Goal: Task Accomplishment & Management: Manage account settings

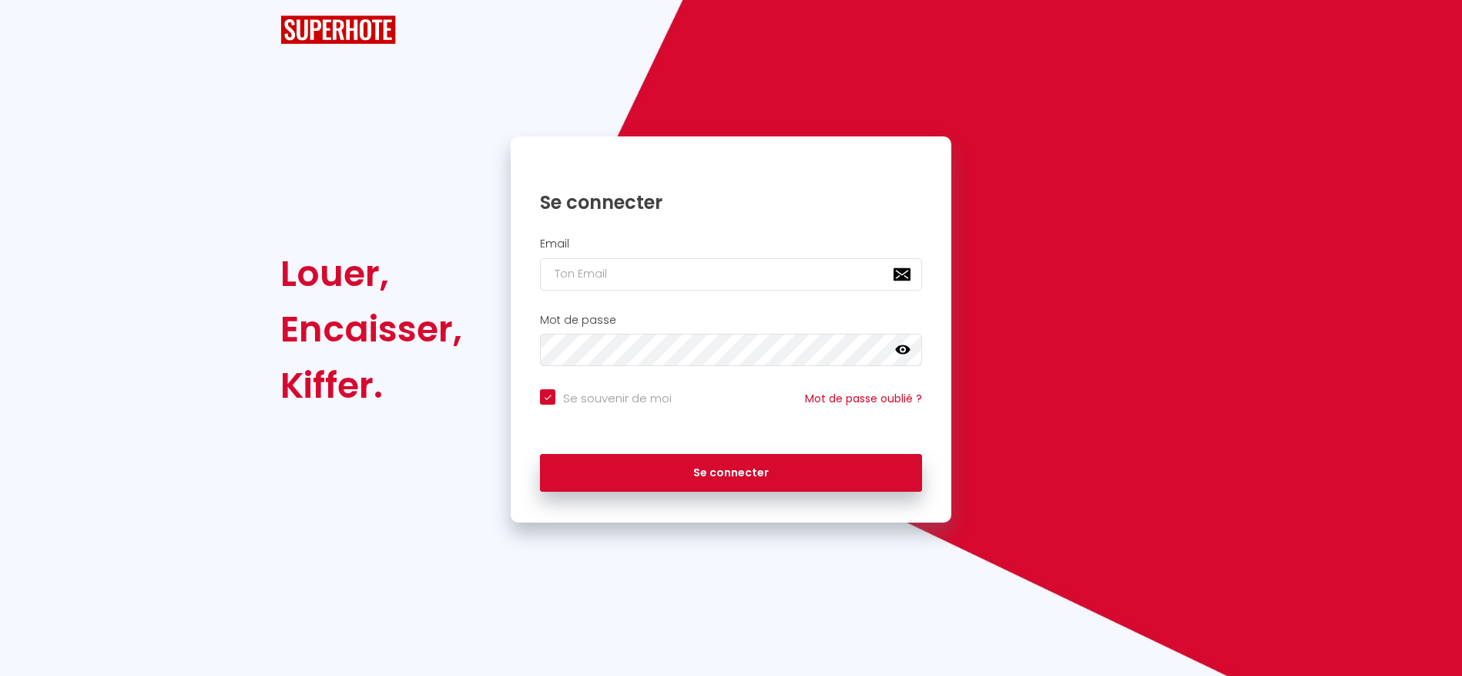
checkbox input "true"
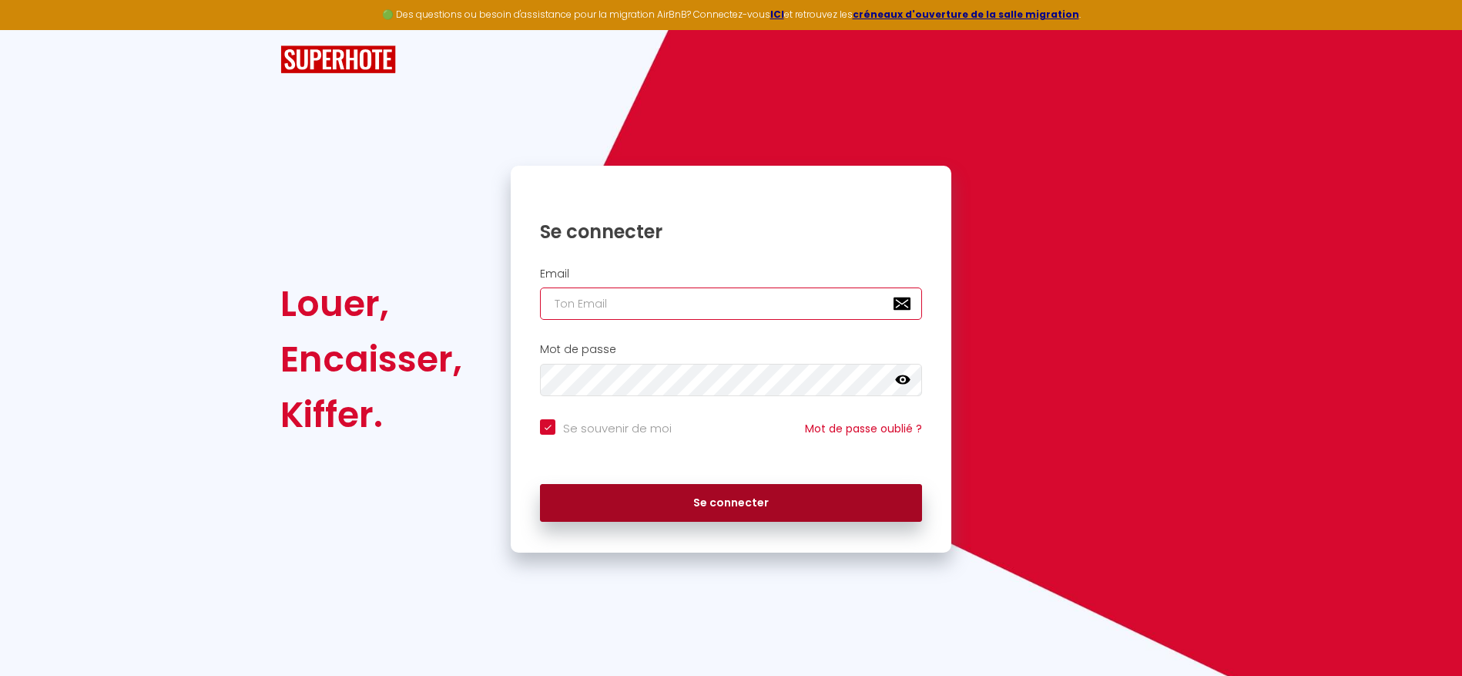
type input "[EMAIL_ADDRESS][DOMAIN_NAME]"
click at [666, 508] on button "Se connecter" at bounding box center [731, 503] width 382 height 39
checkbox input "true"
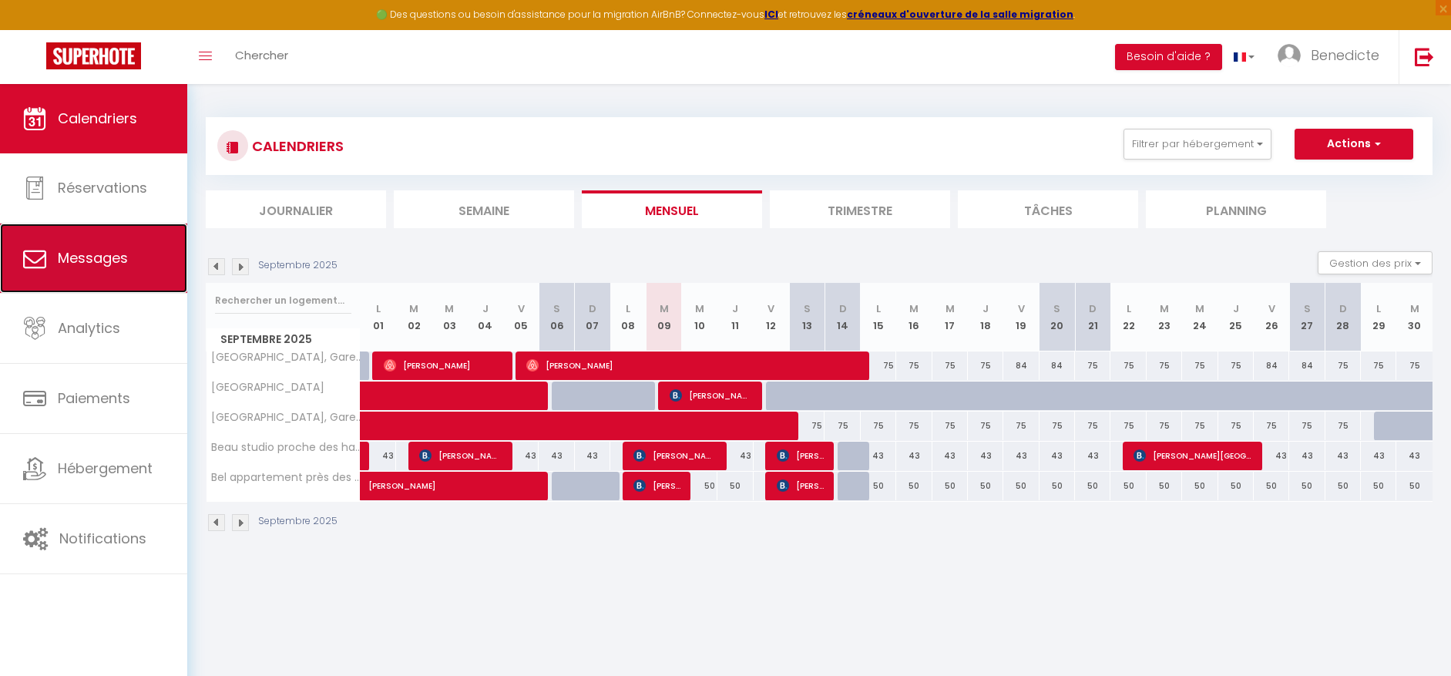
click at [126, 278] on link "Messages" at bounding box center [93, 257] width 187 height 69
select select "message"
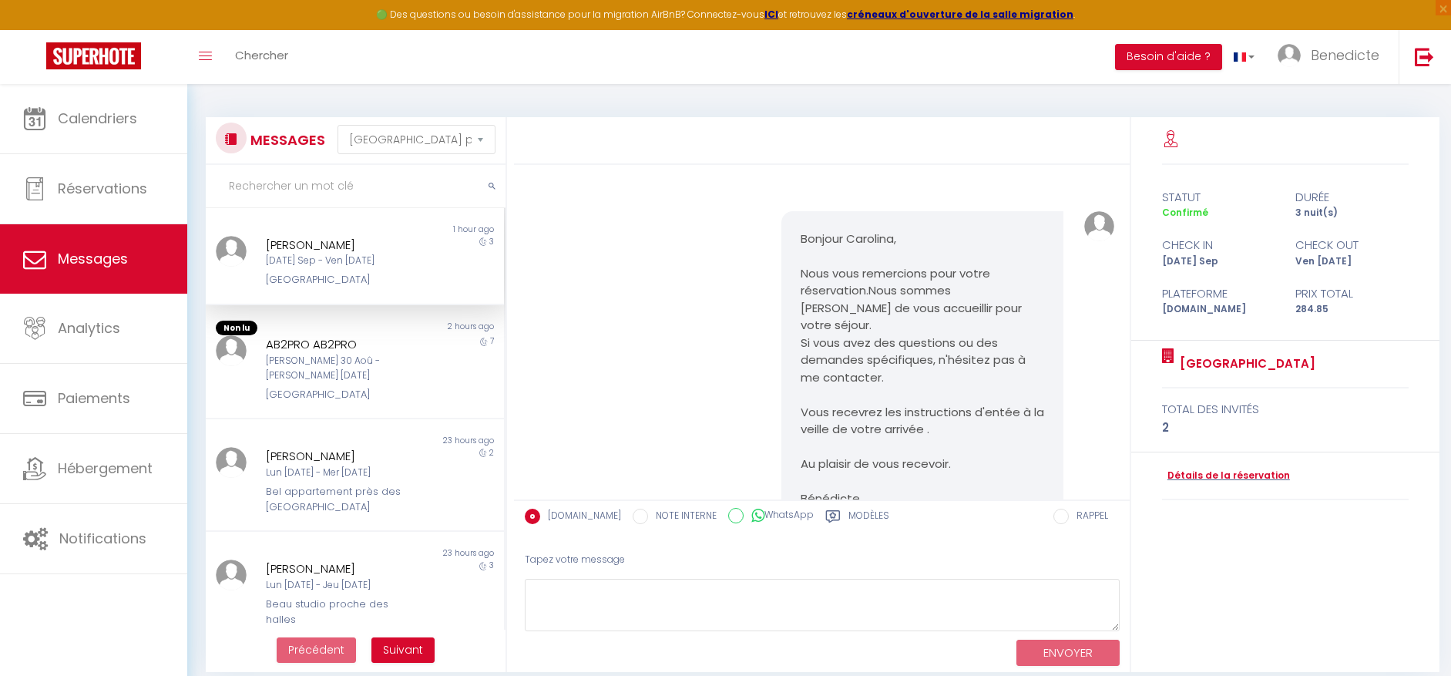
scroll to position [2680, 0]
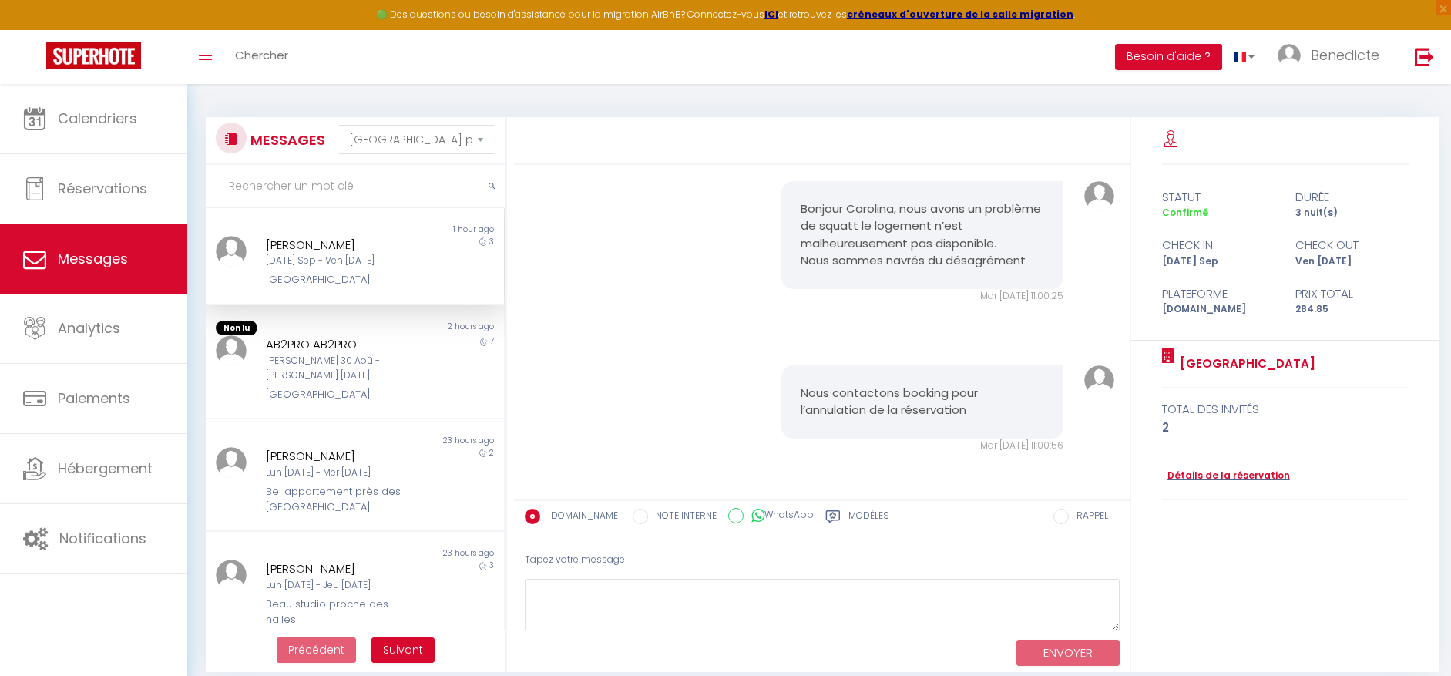
click at [389, 267] on div "[DATE] Sep - Ven [DATE]" at bounding box center [343, 260] width 154 height 15
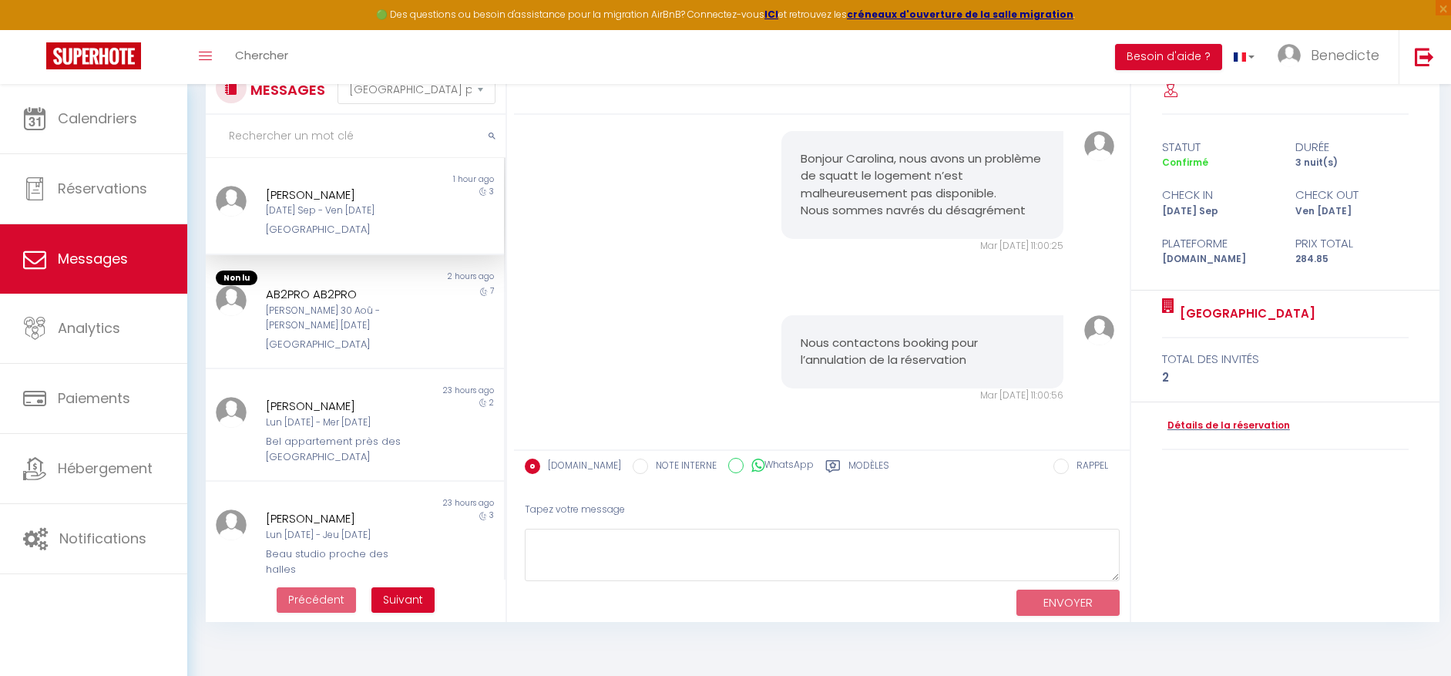
scroll to position [84, 0]
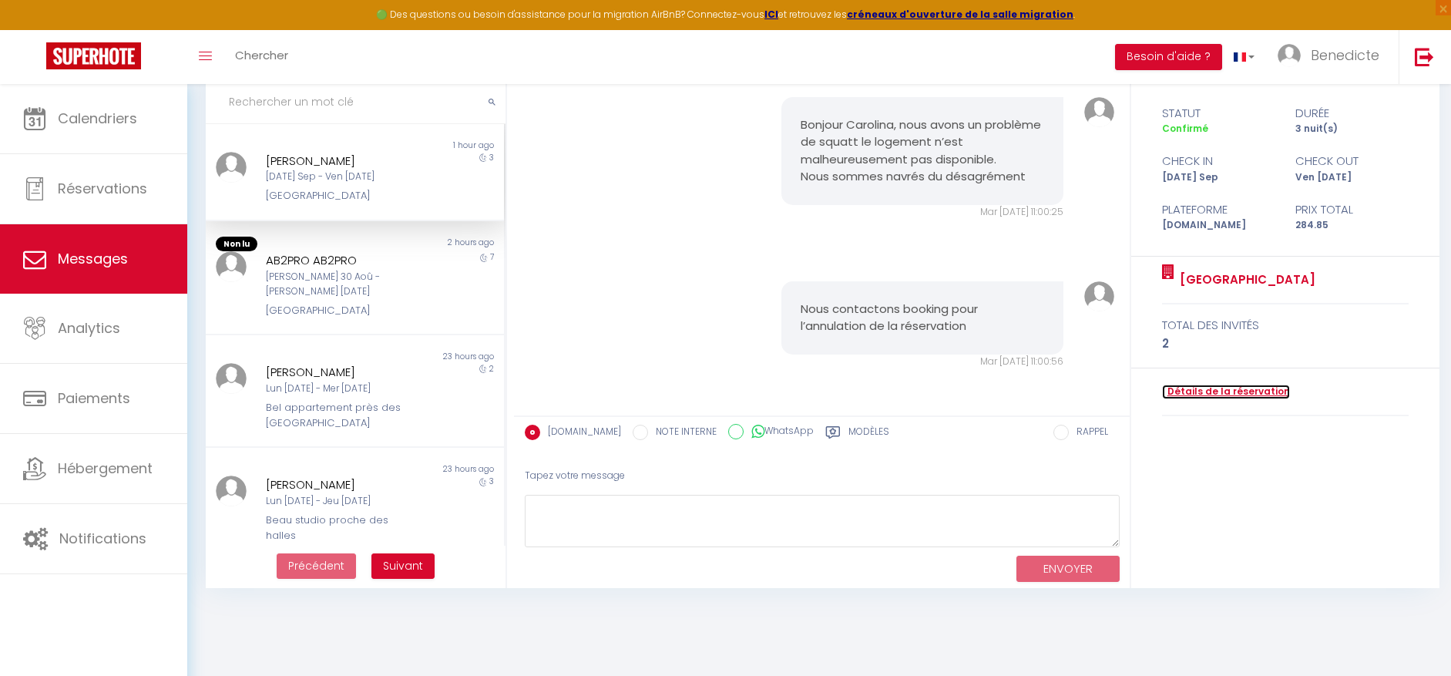
click at [1246, 391] on link "Détails de la réservation" at bounding box center [1226, 391] width 128 height 15
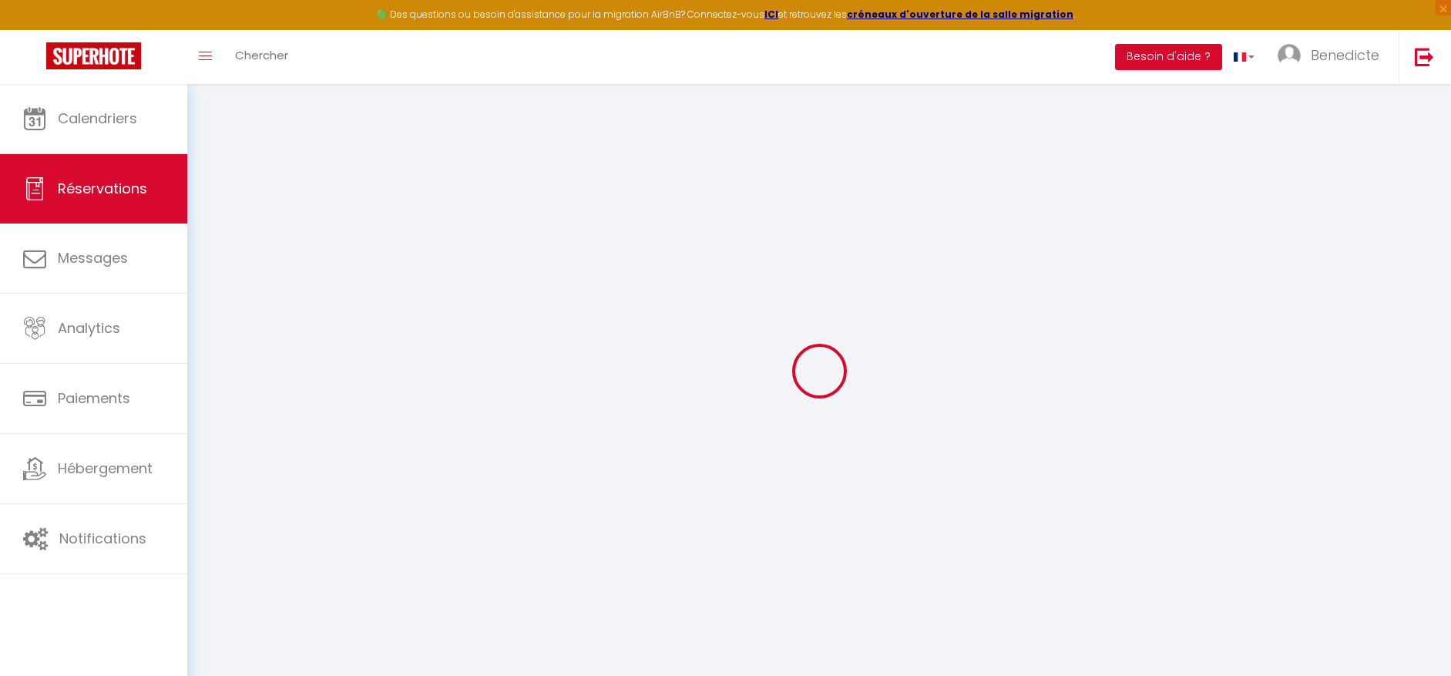
type input "Carolina"
type input "Morinigo"
type input "[EMAIL_ADDRESS][DOMAIN_NAME]"
type input "[PHONE_NUMBER]"
type input "."
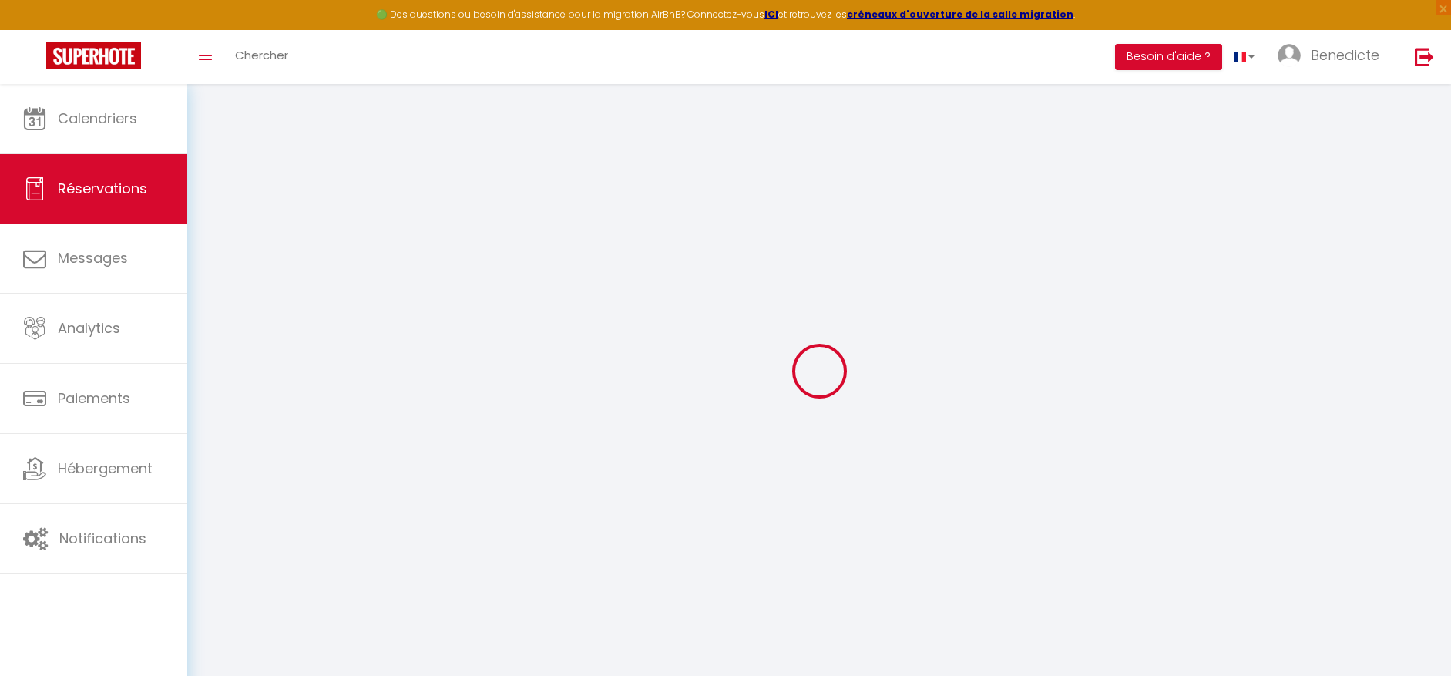
select select "FR"
type input "41.61"
type input "3.99"
select select "55751"
select select "1"
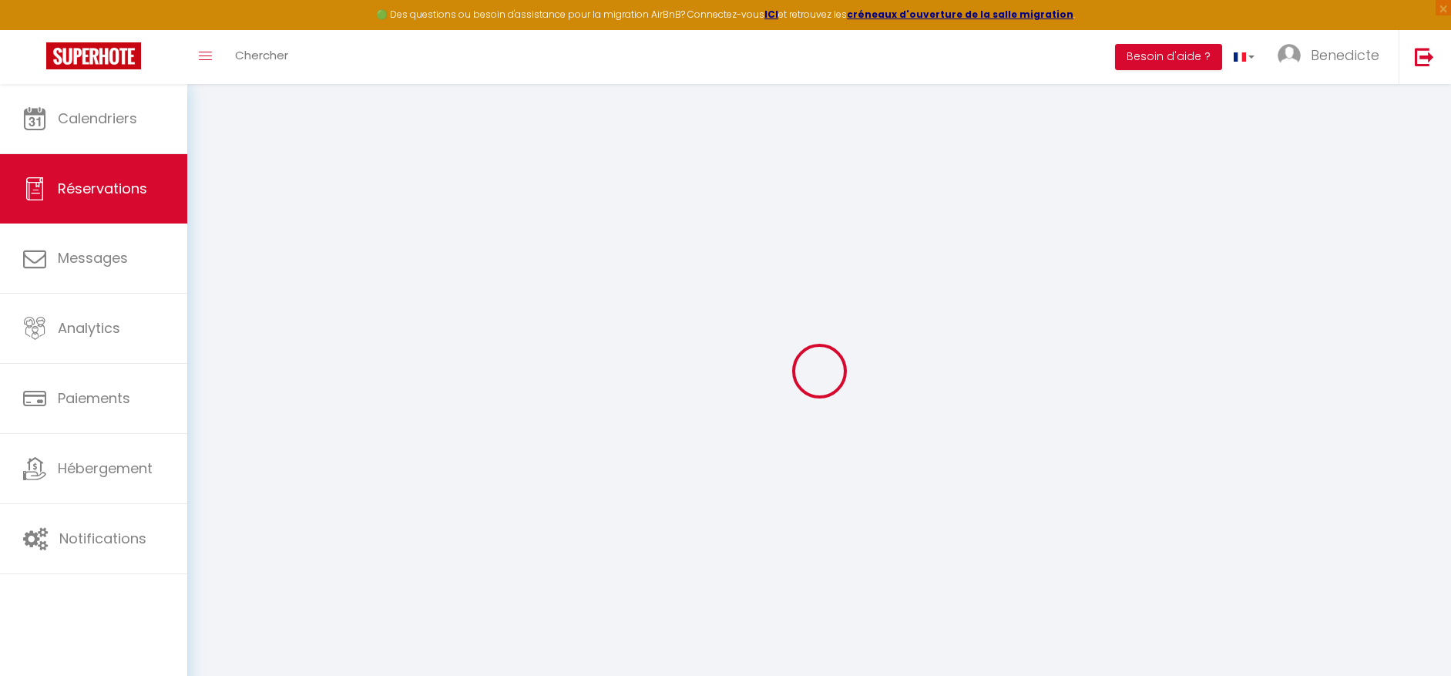
select select
type input "2"
select select "12"
select select
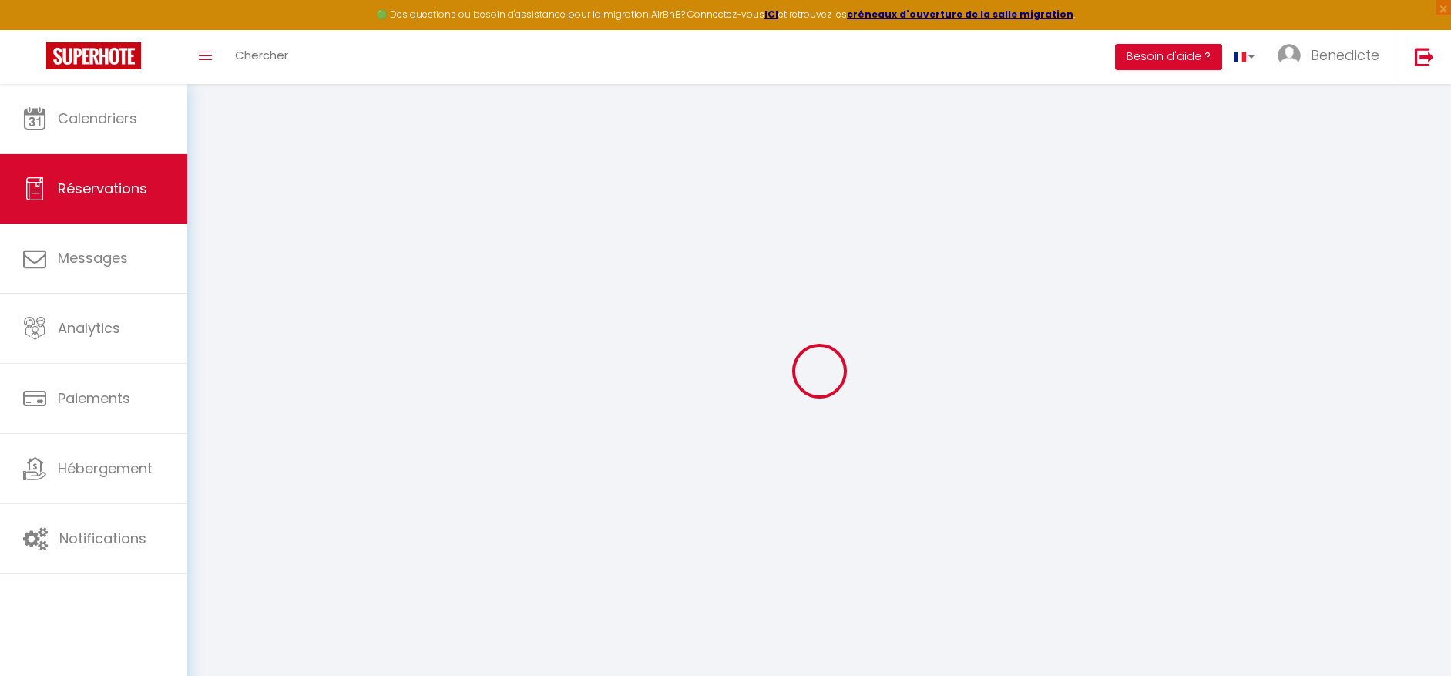
type input "248.4"
checkbox input "false"
type input "0"
select select "2"
type input "0"
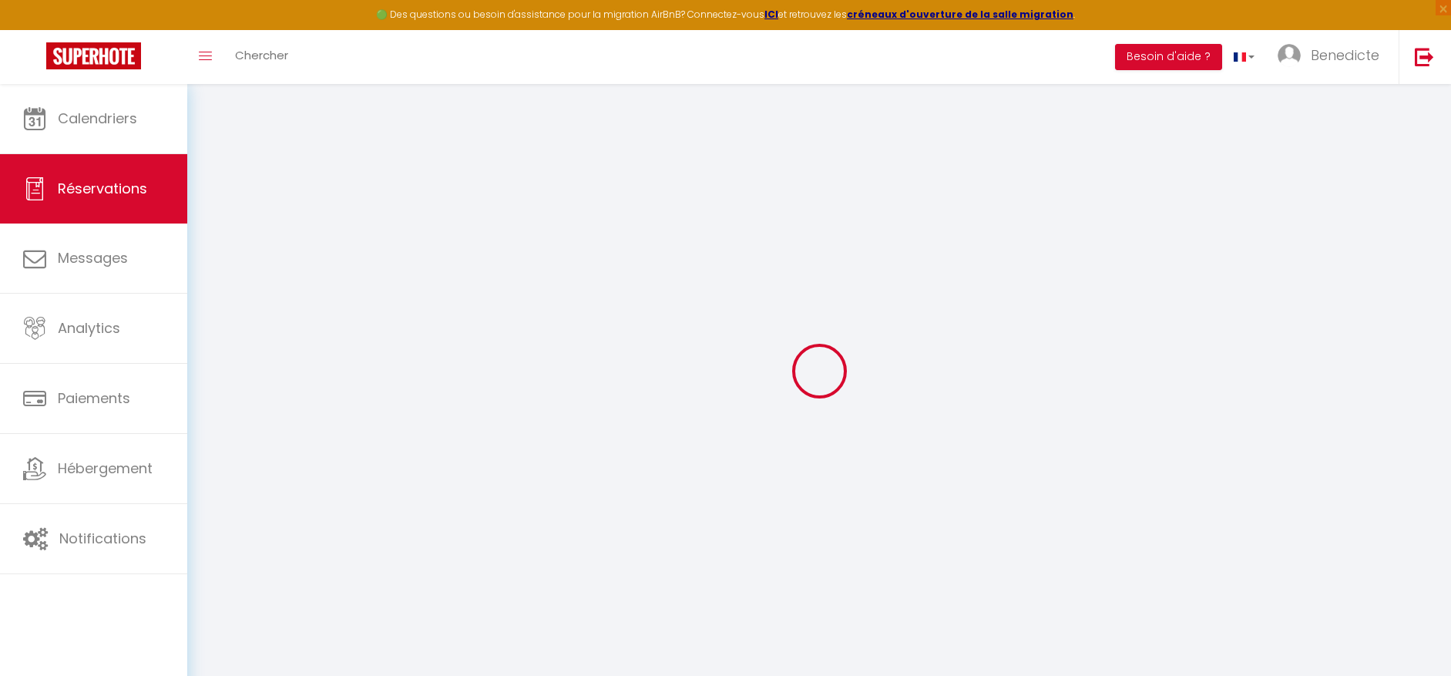
type input "0"
select select
select select "14"
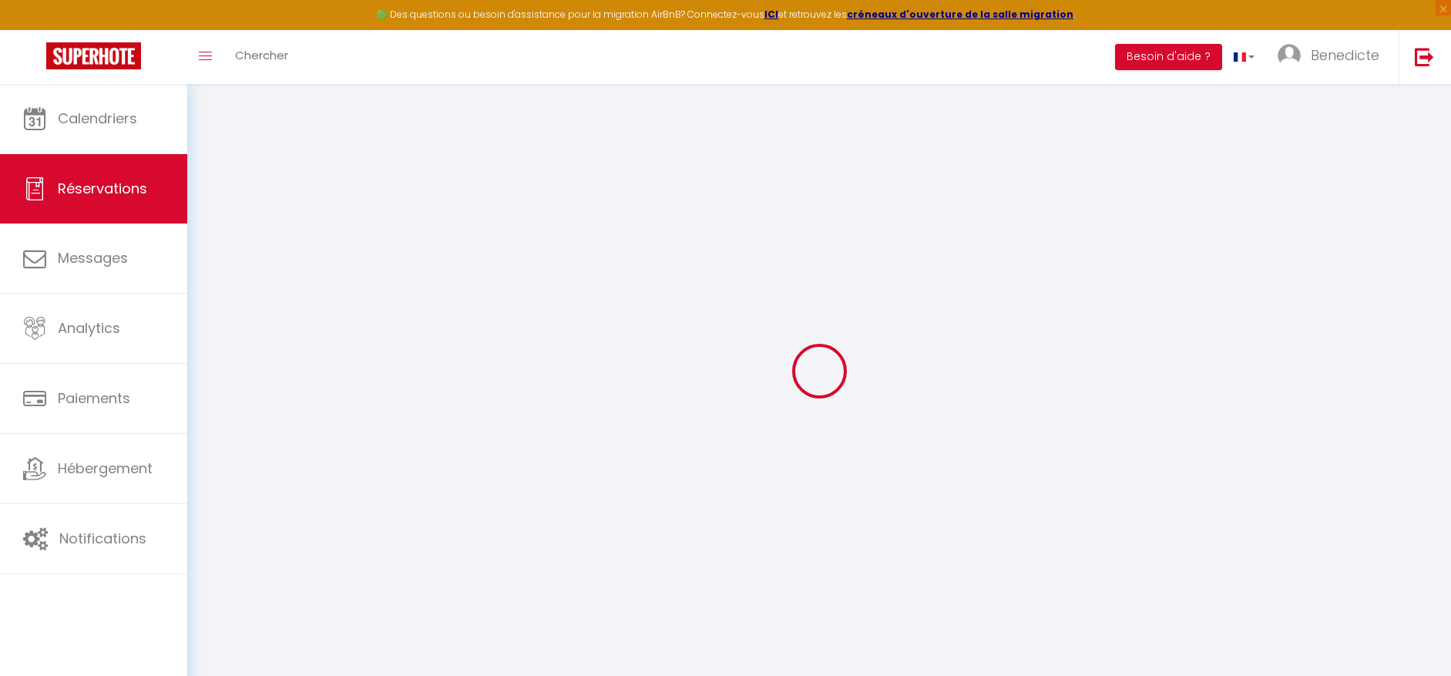
checkbox input "false"
select select
checkbox input "false"
select select
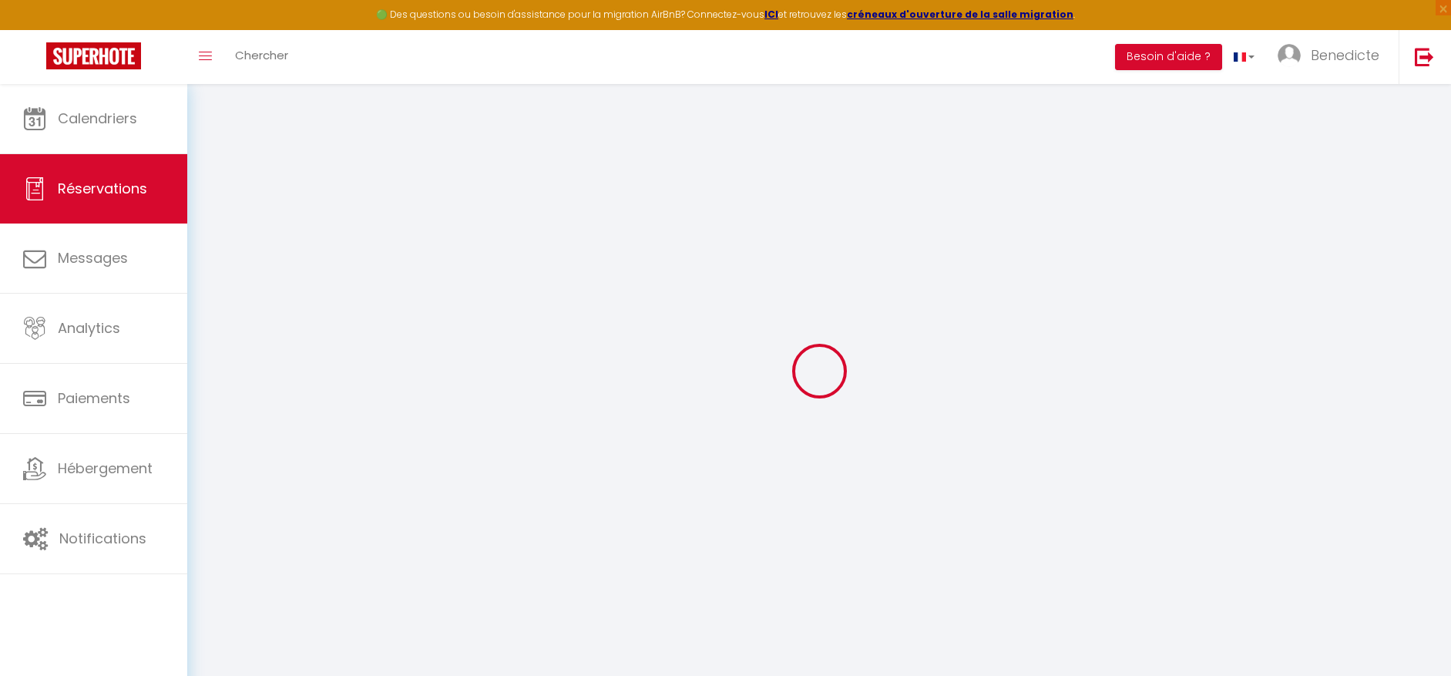
select select
checkbox input "false"
type textarea "** THIS RESERVATION HAS BEEN PRE-PAID ** BOOKING NOTE : Payment charge is EUR 3…"
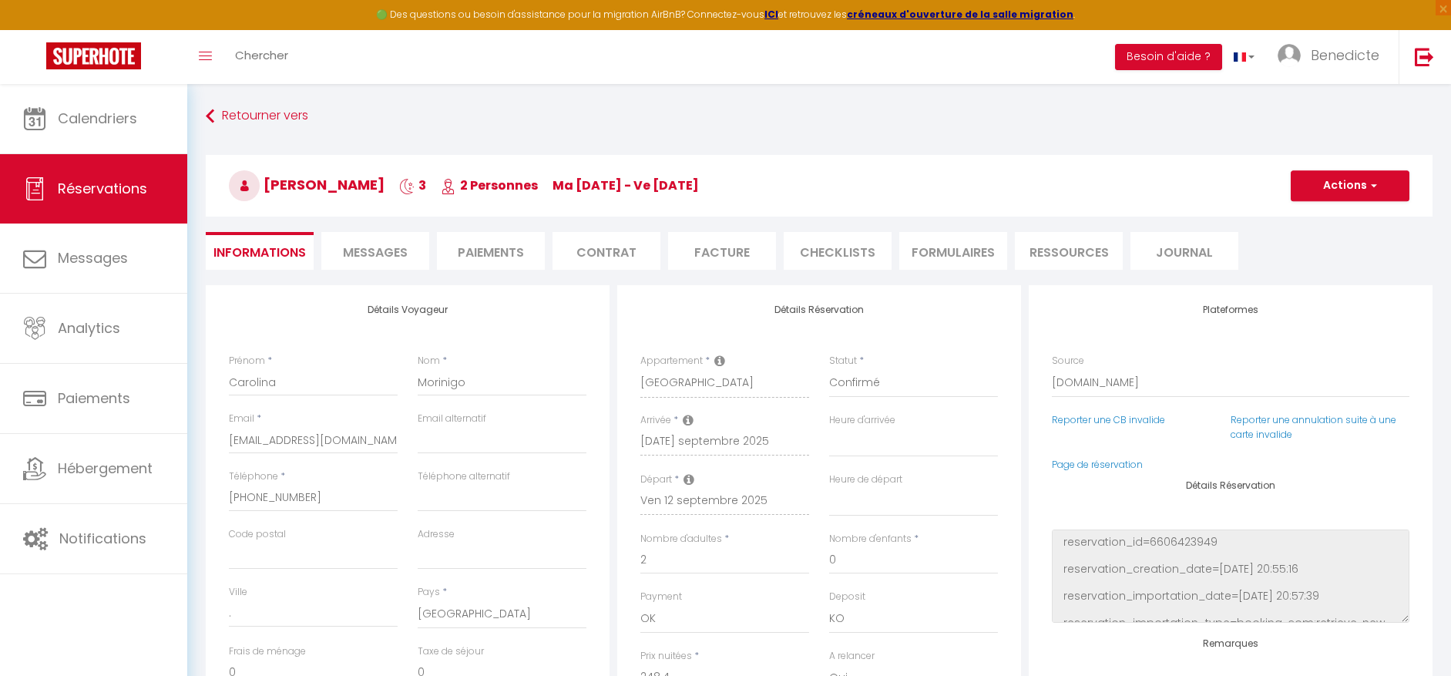
type input "29"
type input "7.45"
select select
checkbox input "false"
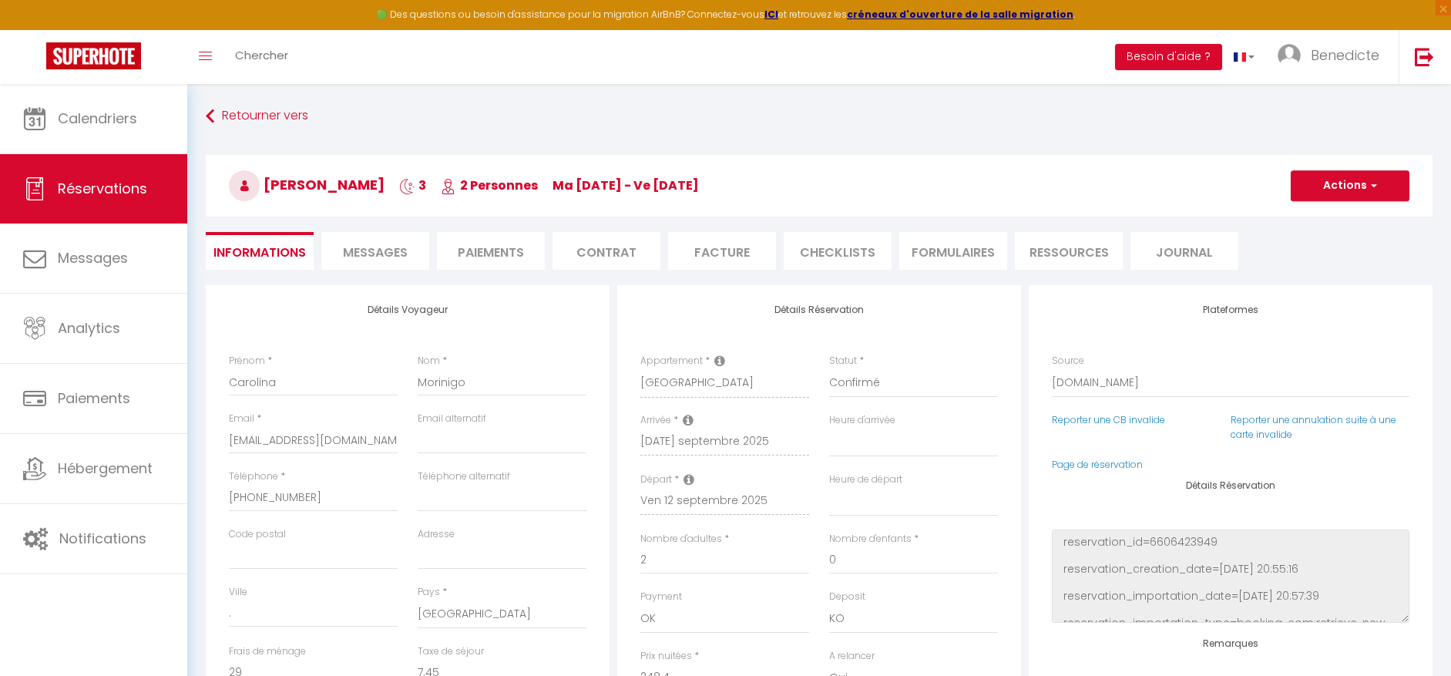
select select
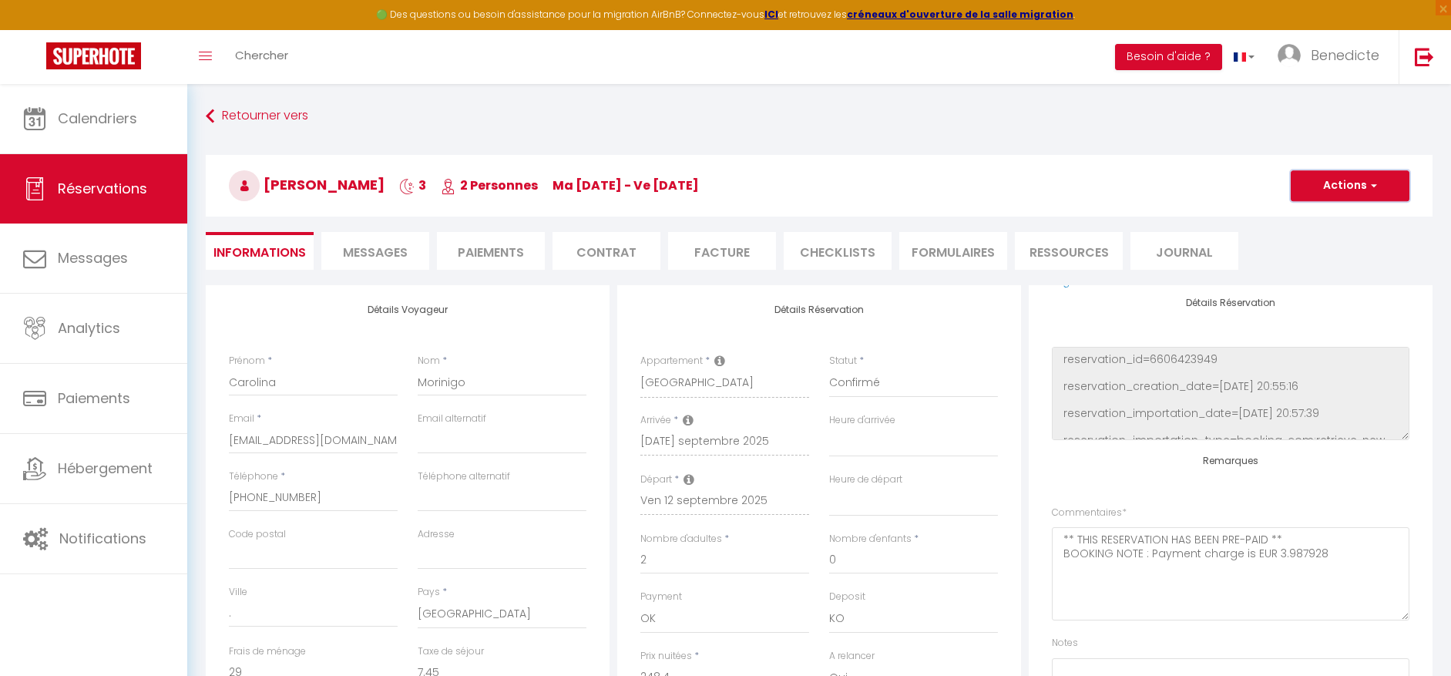
click at [1371, 185] on span "button" at bounding box center [1371, 186] width 9 height 14
click at [378, 243] on span "Messages" at bounding box center [375, 252] width 65 height 18
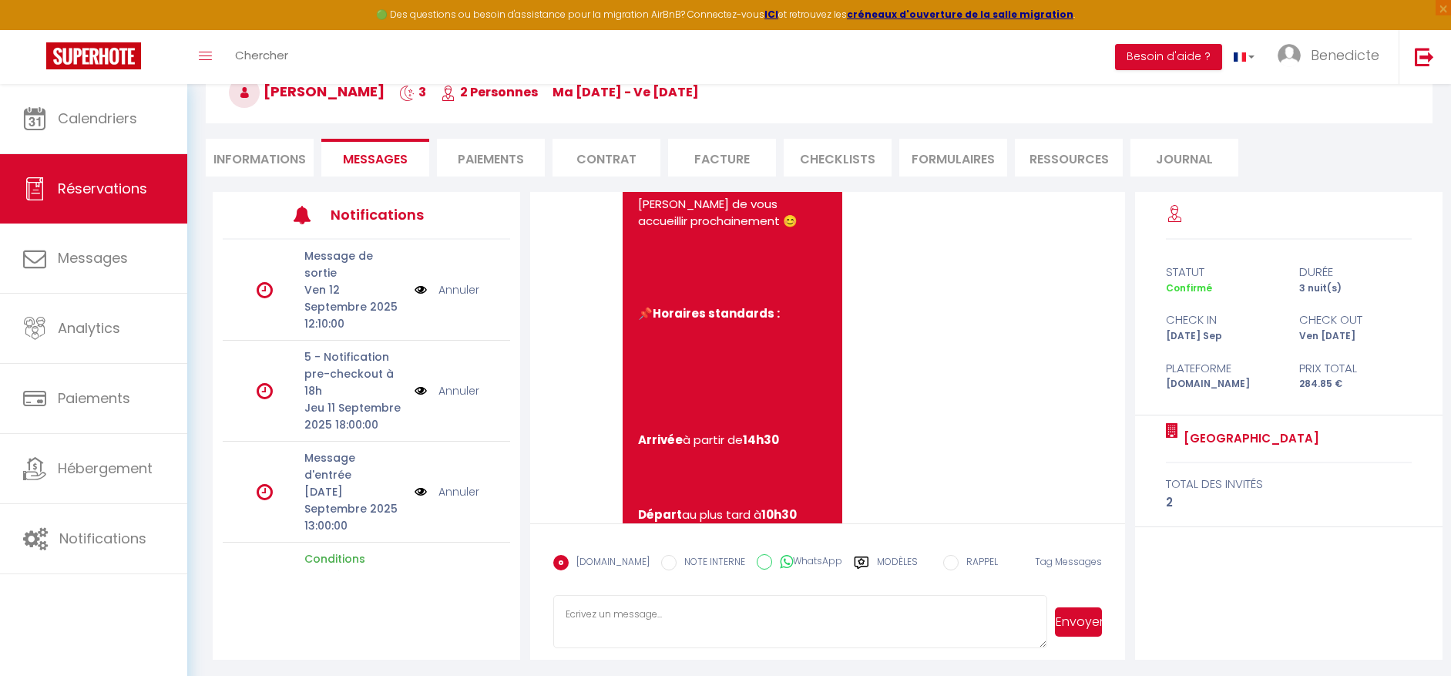
scroll to position [96, 0]
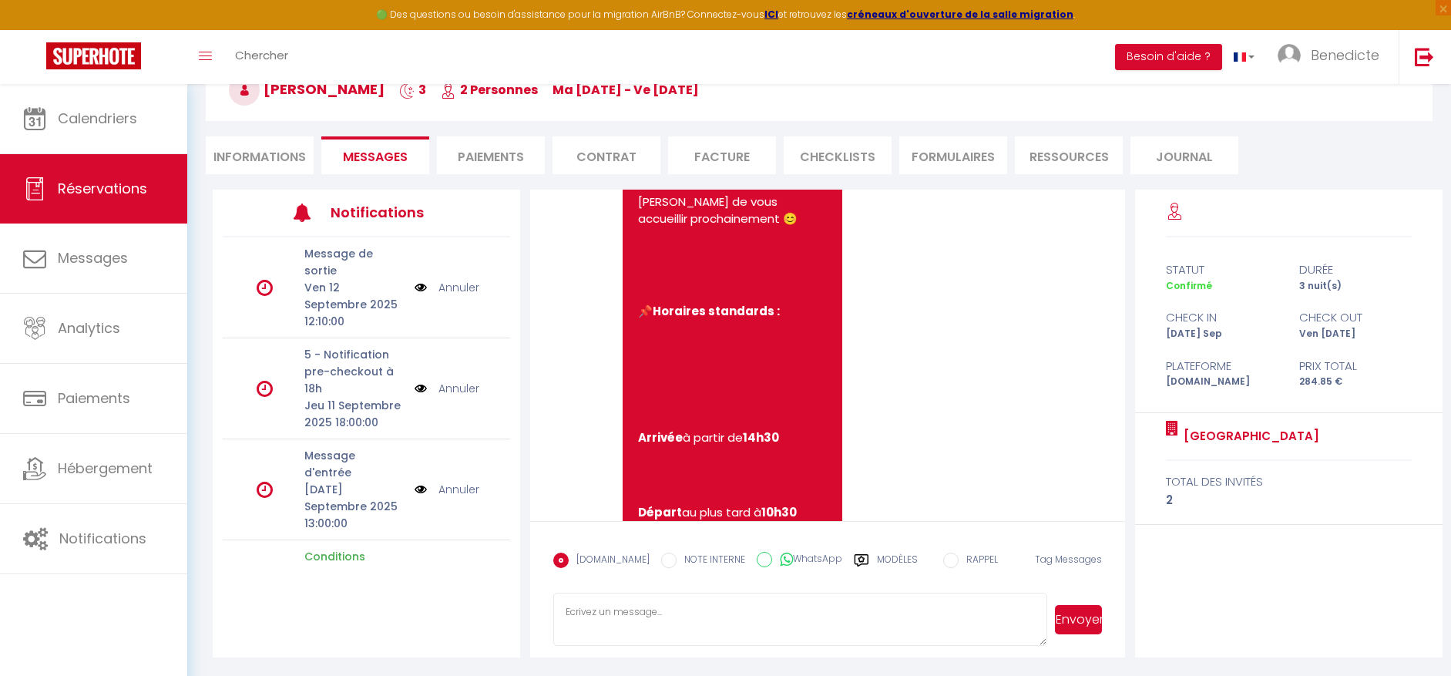
click at [455, 487] on link "Annuler" at bounding box center [458, 489] width 41 height 17
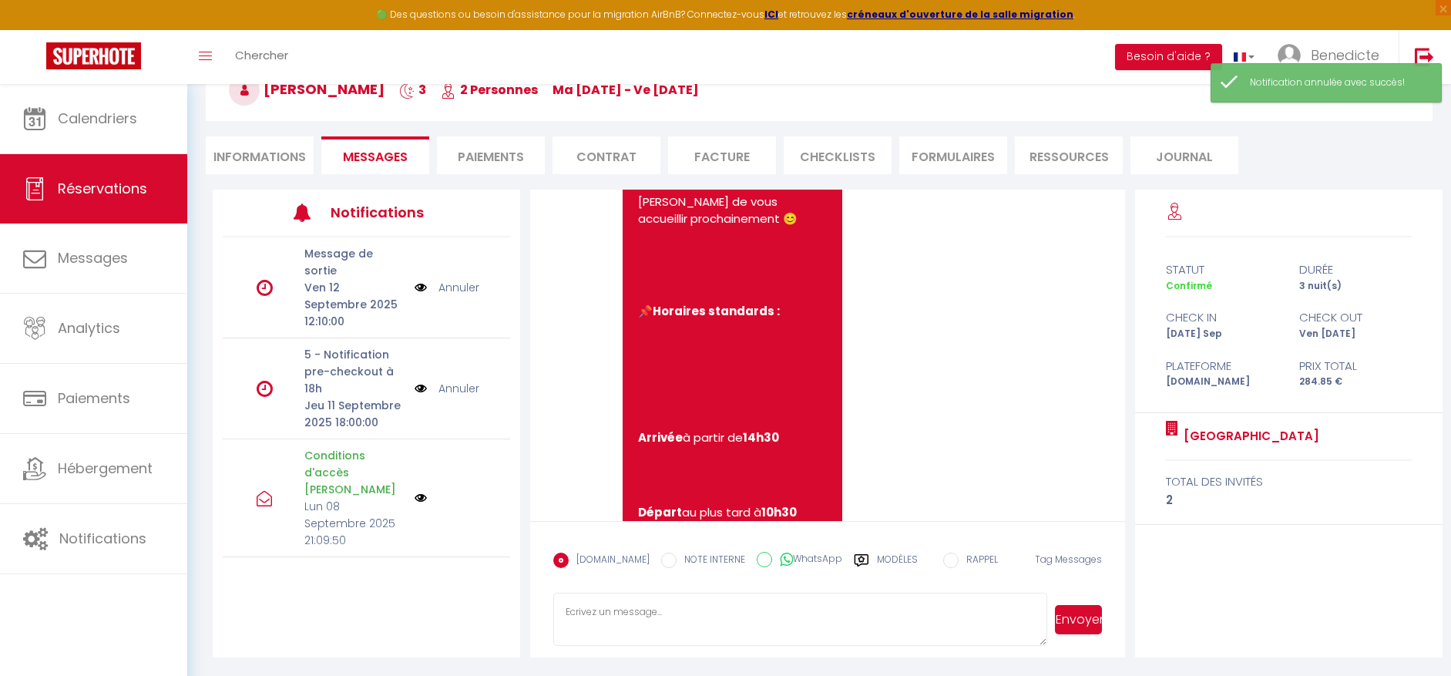
click at [463, 392] on link "Annuler" at bounding box center [458, 388] width 41 height 17
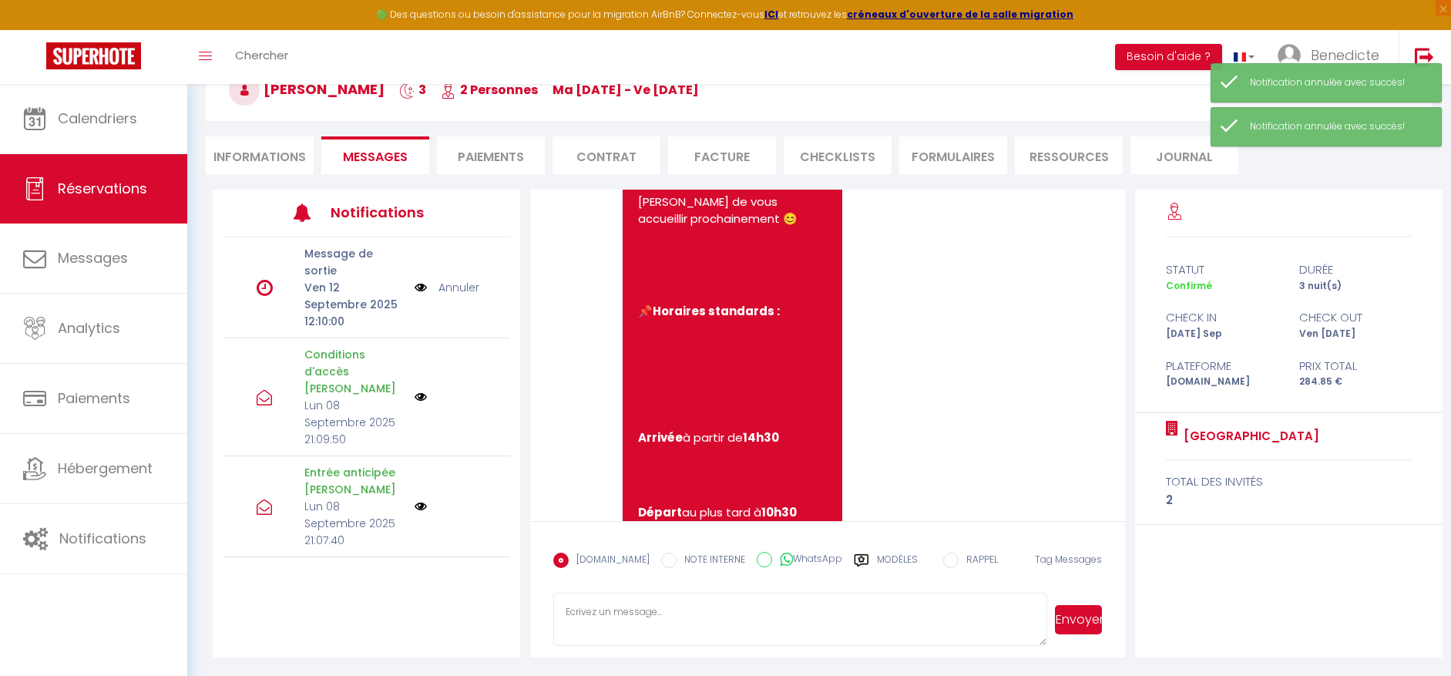
click at [453, 285] on link "Annuler" at bounding box center [458, 287] width 41 height 17
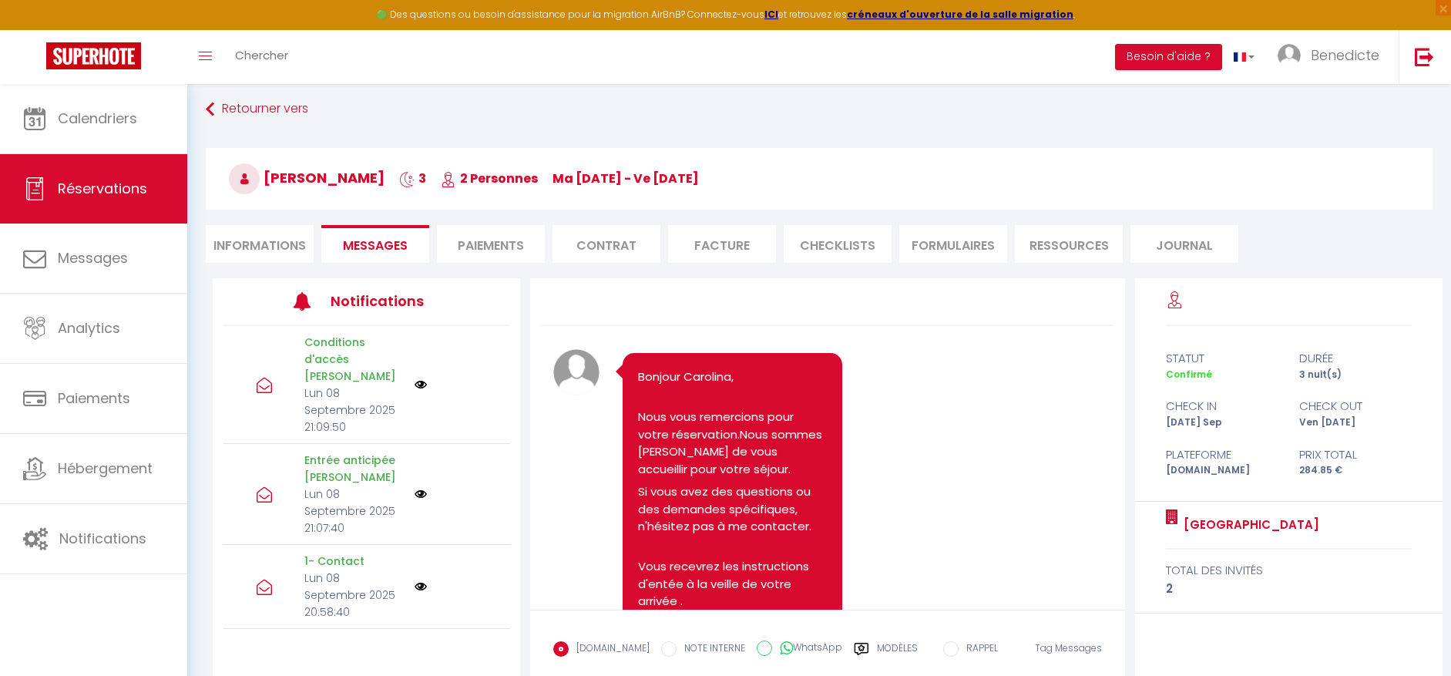
scroll to position [0, 0]
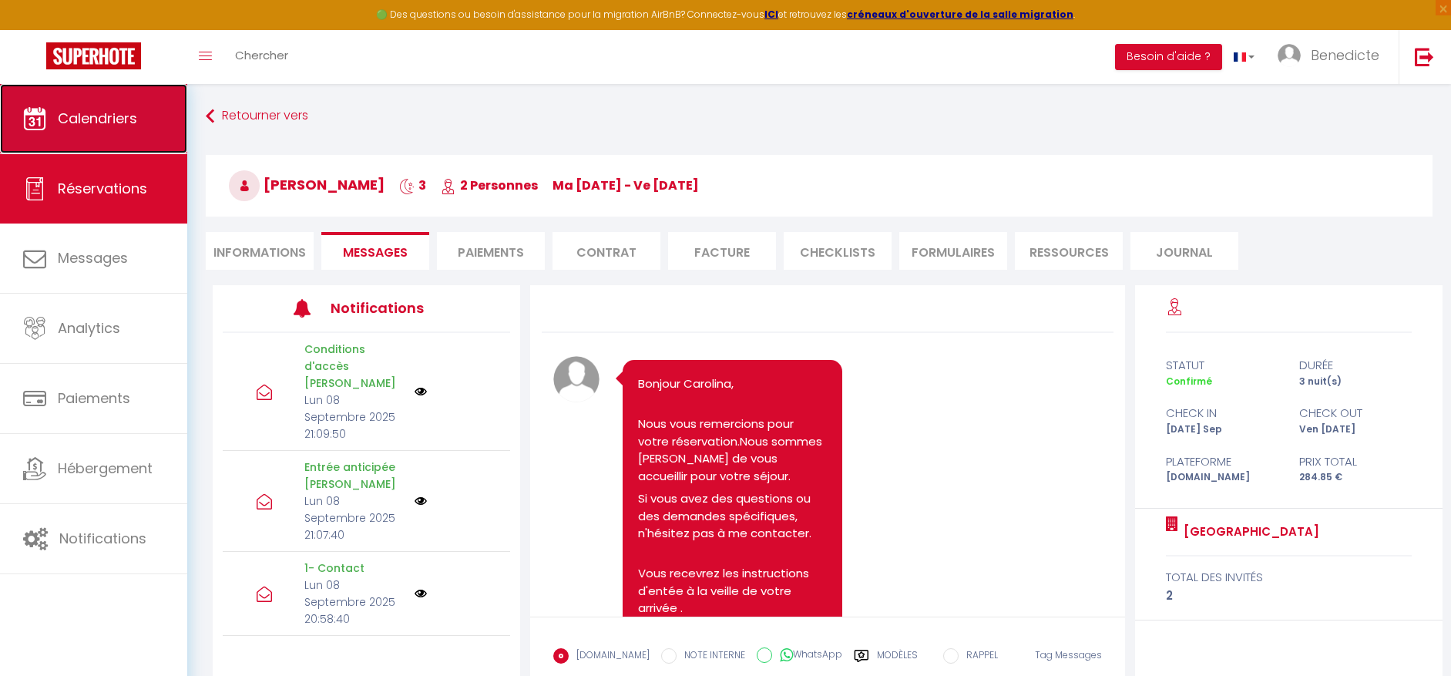
click at [112, 146] on link "Calendriers" at bounding box center [93, 118] width 187 height 69
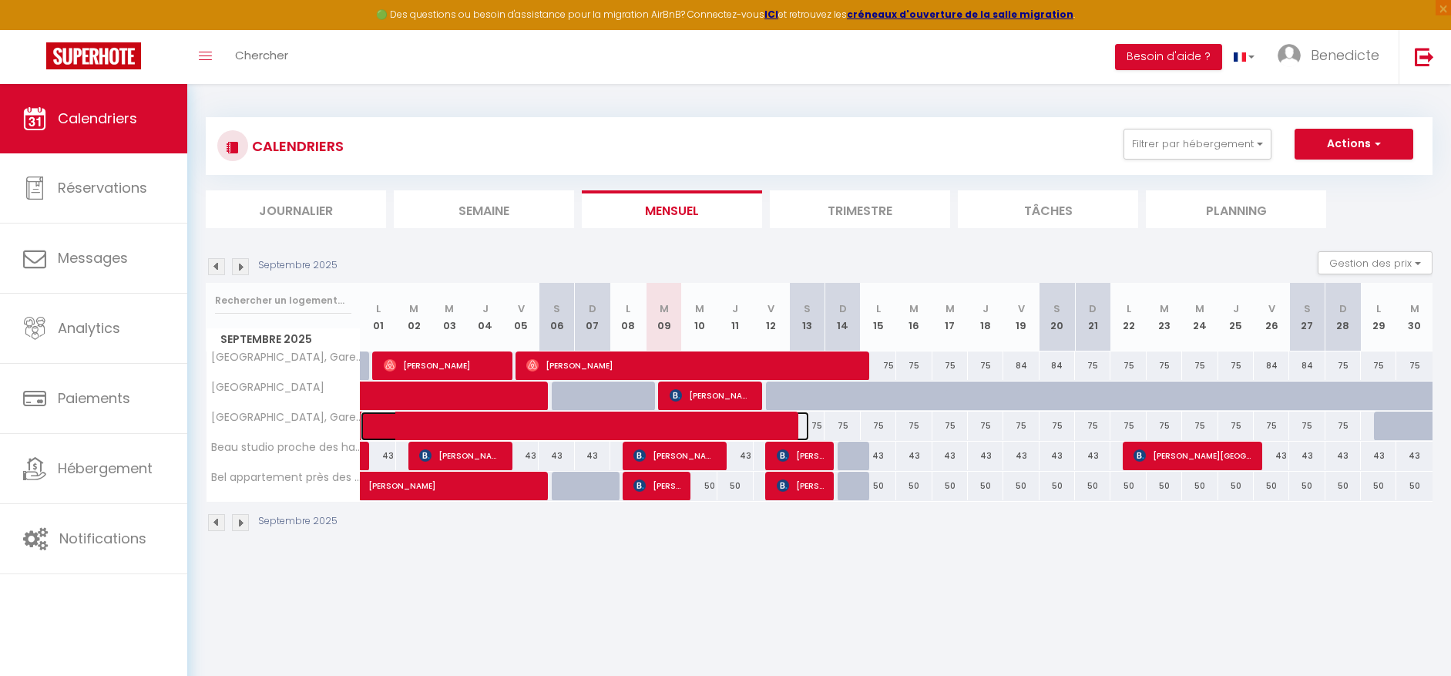
click at [397, 427] on span at bounding box center [596, 425] width 425 height 29
select select "OK"
select select "KO"
select select "0"
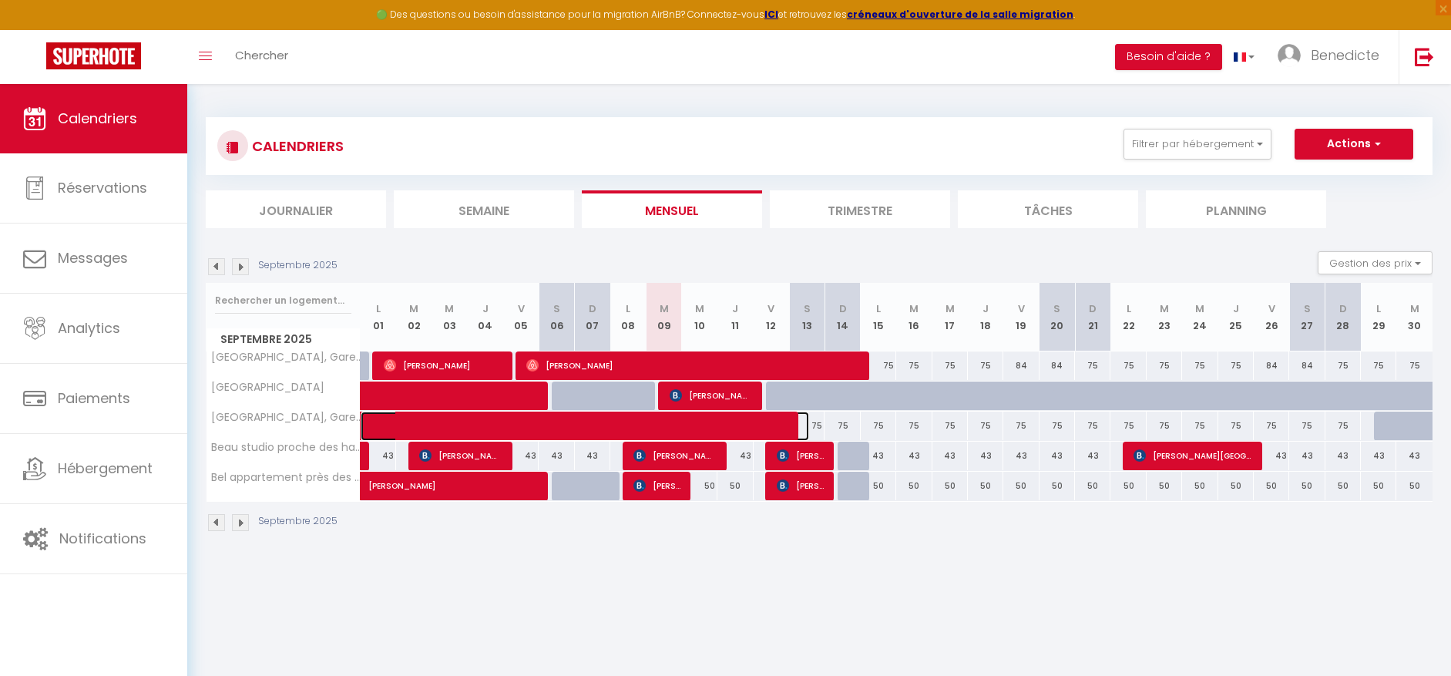
select select "1"
select select
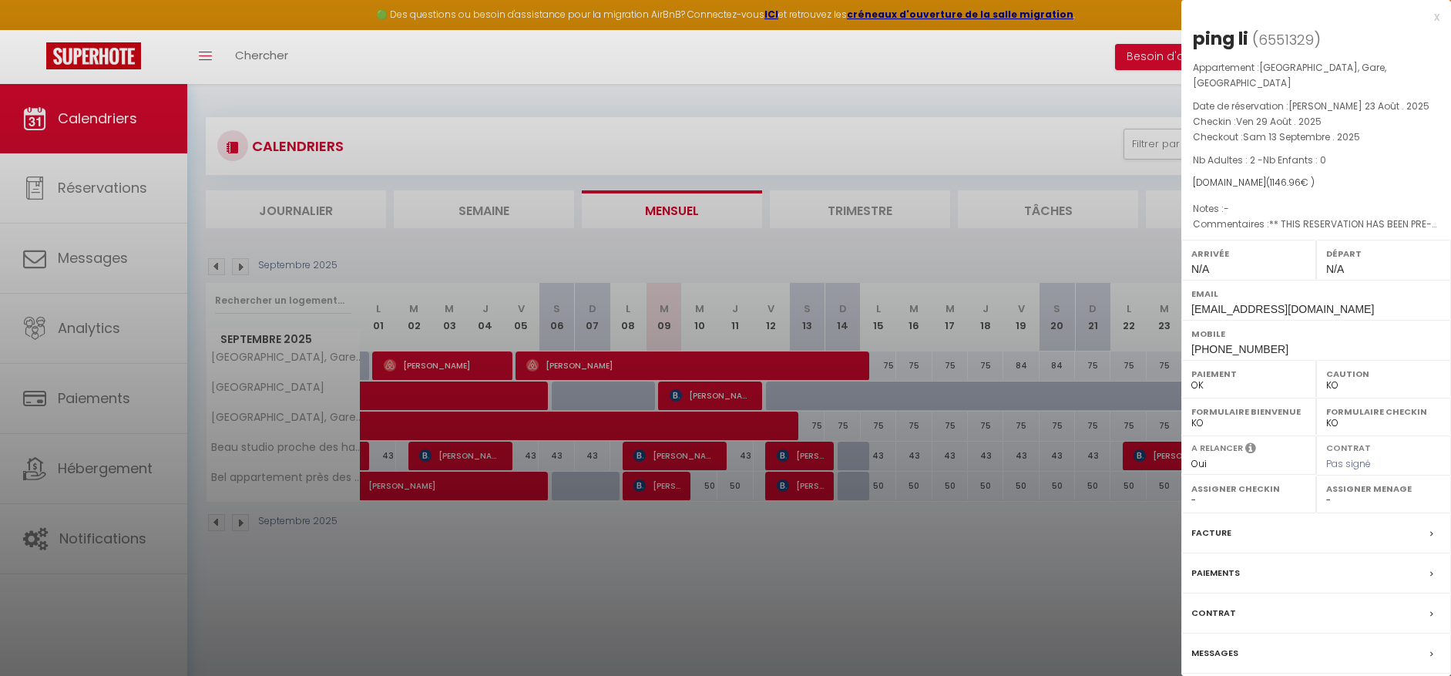
click at [517, 605] on div at bounding box center [725, 338] width 1451 height 676
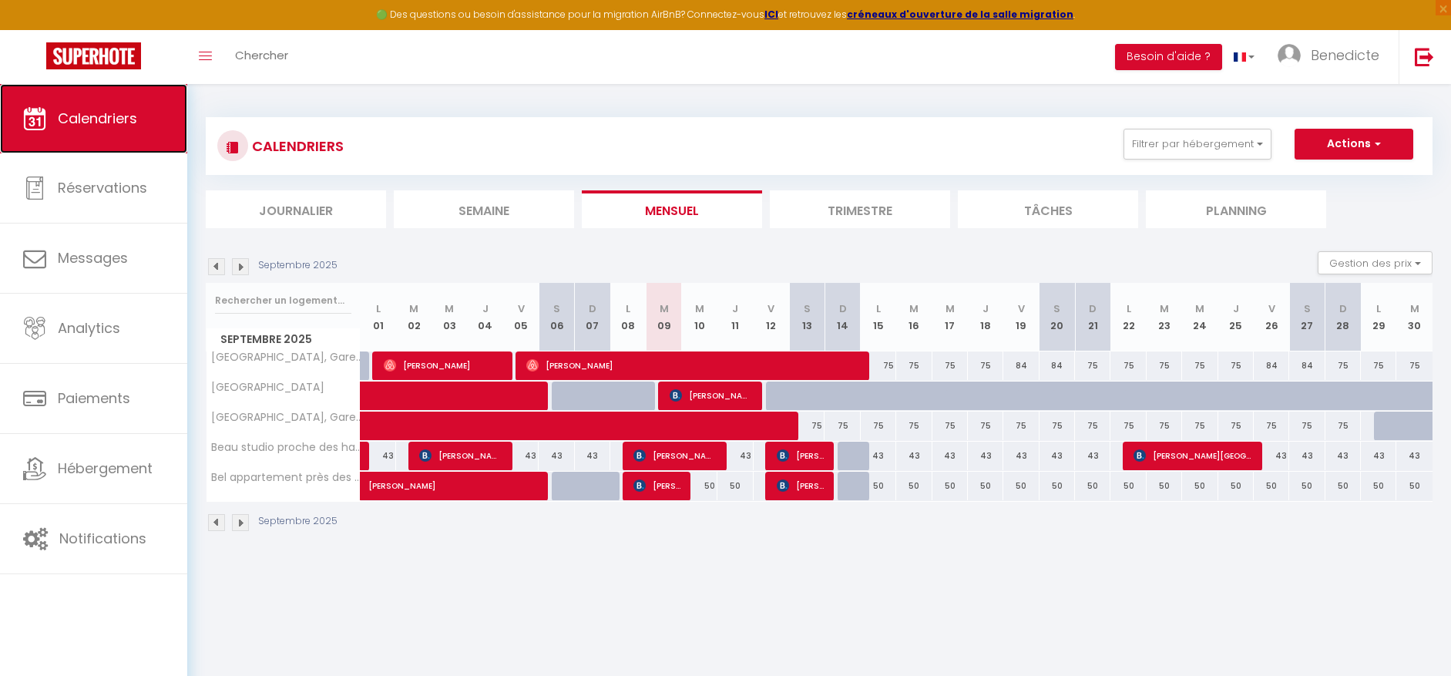
click at [106, 116] on span "Calendriers" at bounding box center [97, 118] width 79 height 19
click at [243, 270] on img at bounding box center [240, 266] width 17 height 17
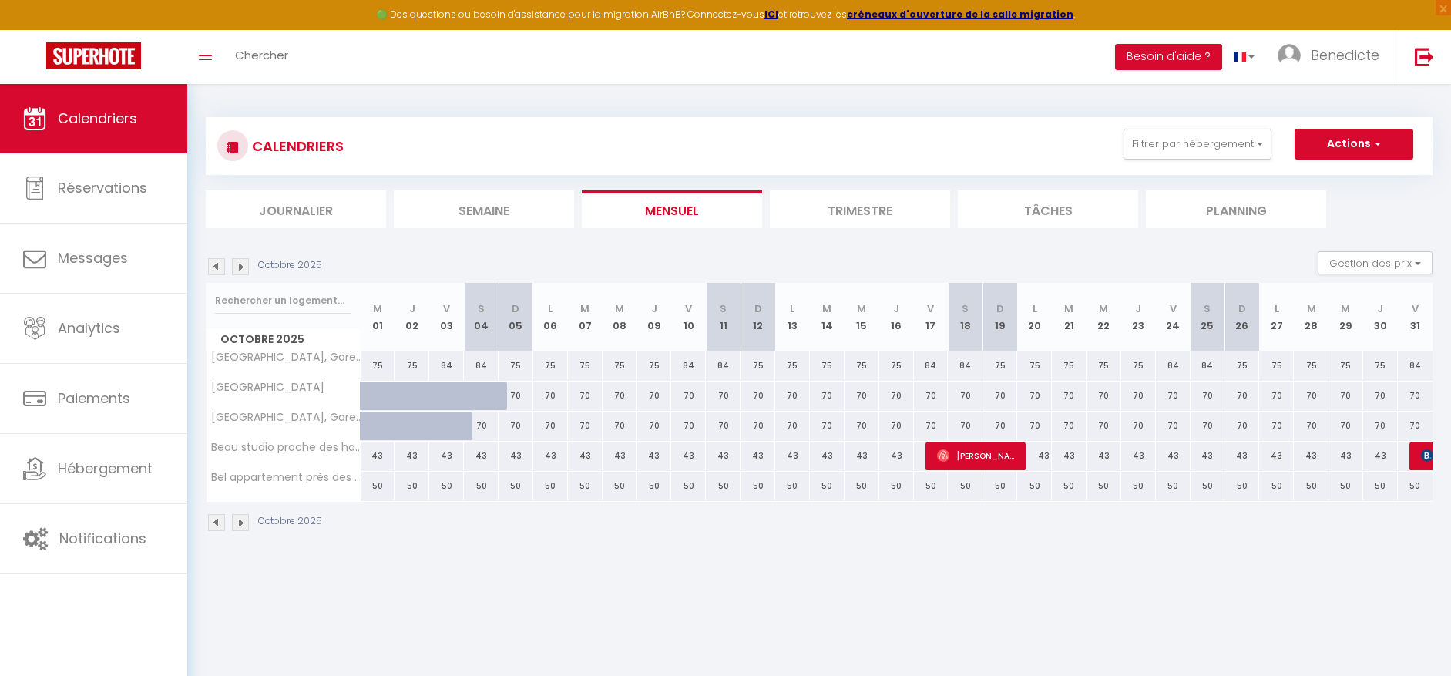
click at [213, 269] on img at bounding box center [216, 266] width 17 height 17
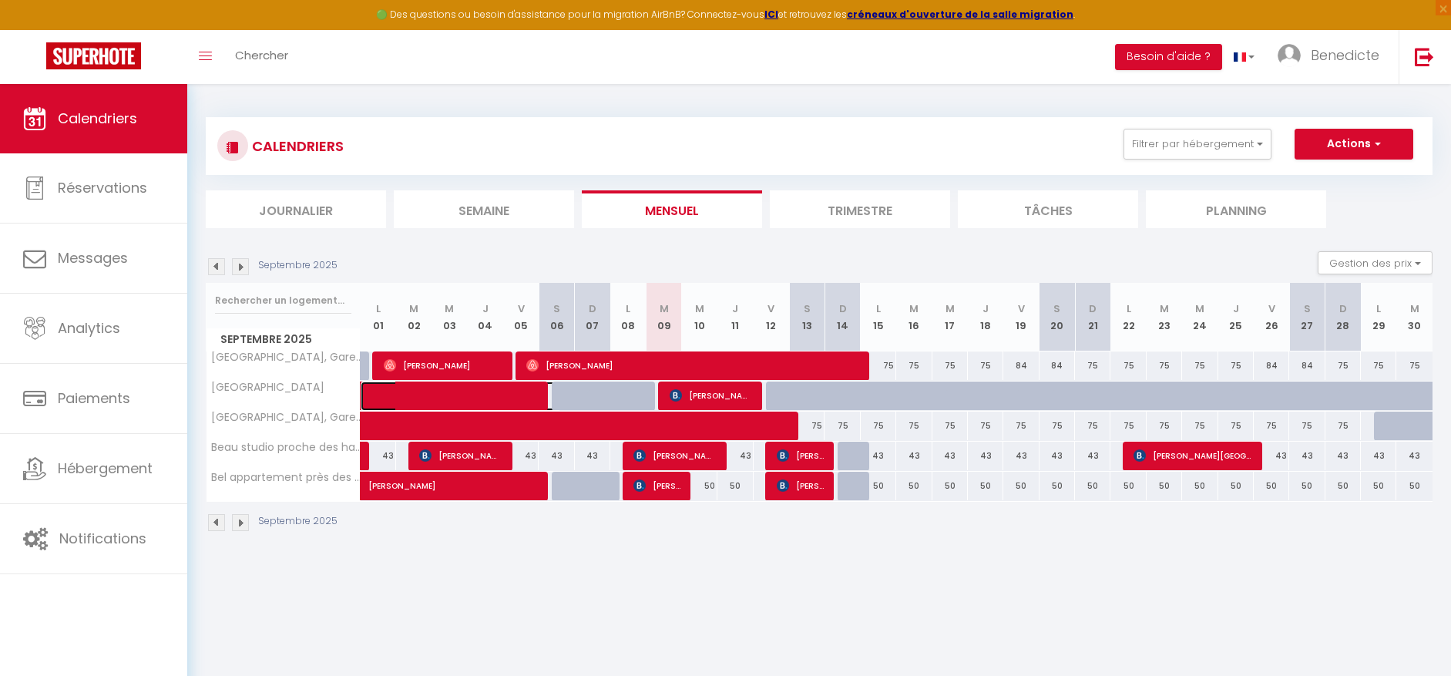
click at [510, 394] on span at bounding box center [472, 395] width 177 height 29
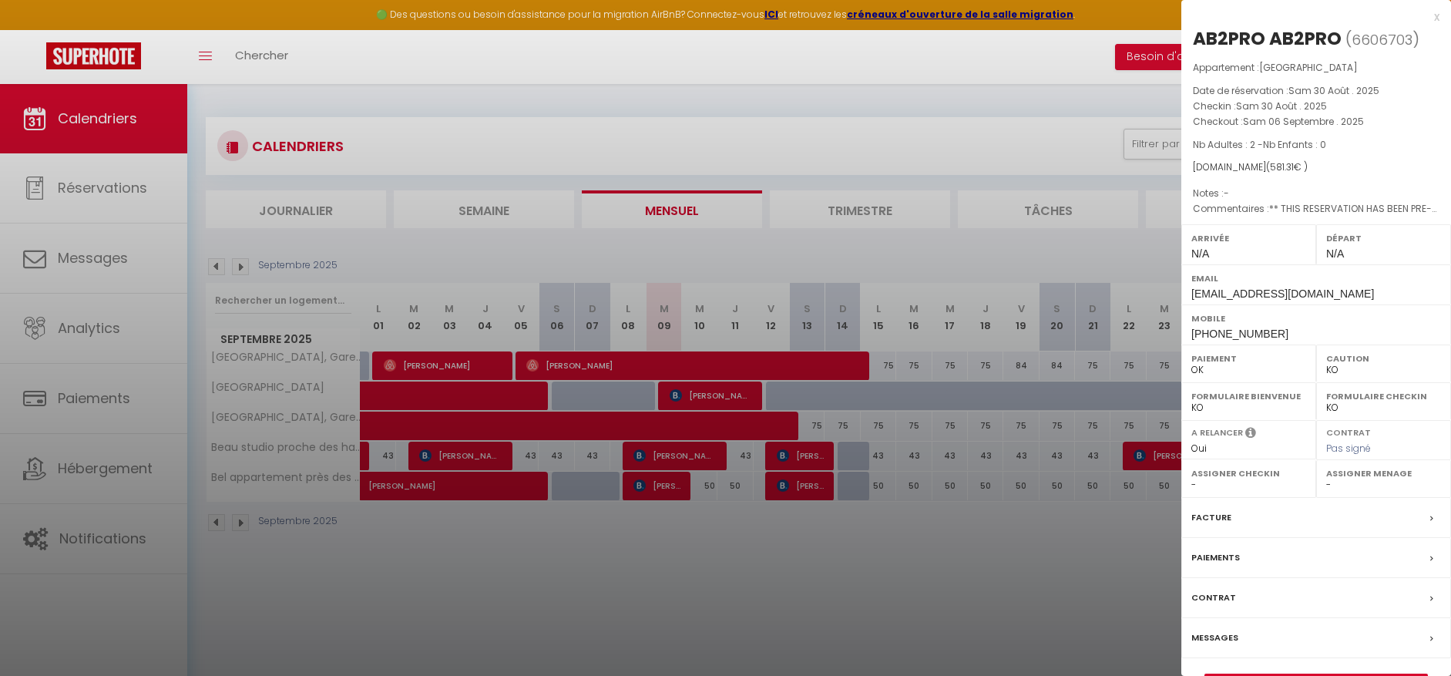
click at [1249, 522] on div "Facture" at bounding box center [1316, 518] width 270 height 40
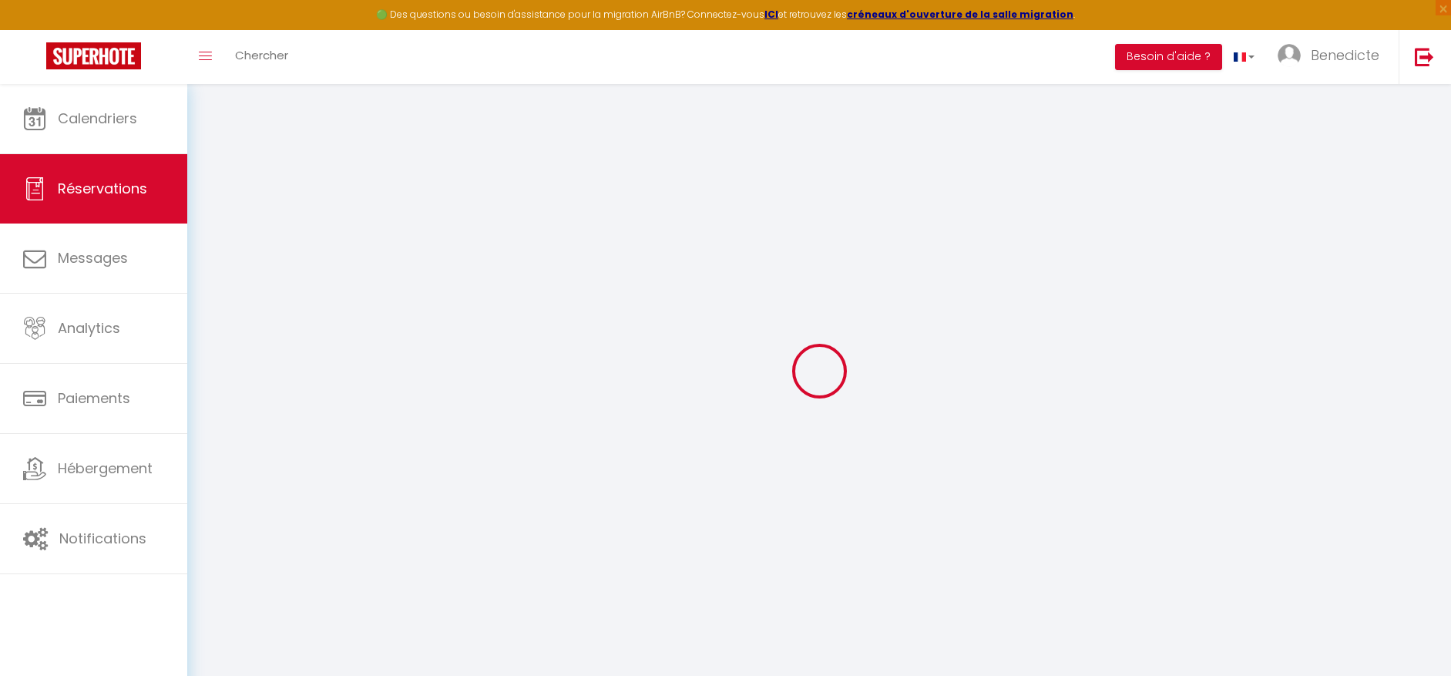
select select "cleaning"
select select "taxes"
select select
checkbox input "false"
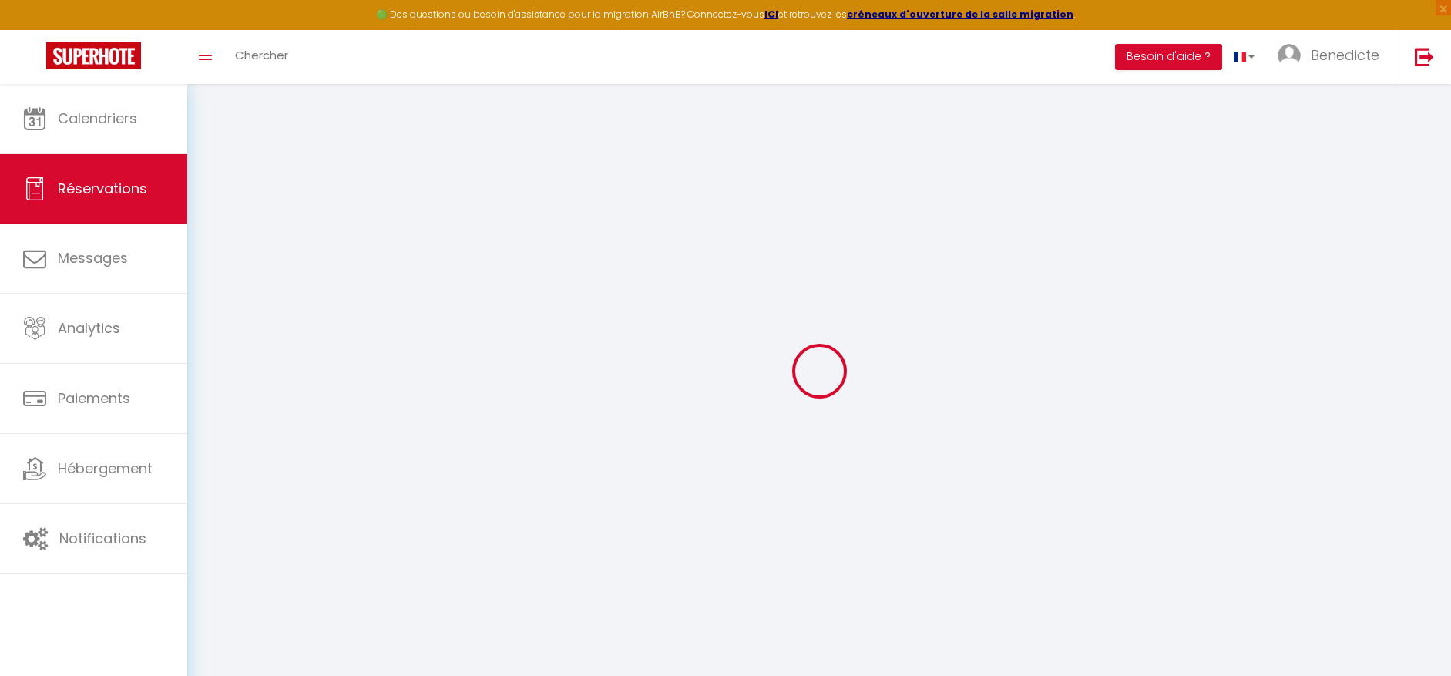
select select
checkbox input "false"
type textarea "** THIS RESERVATION HAS BEEN PRE-PAID ** BOOKING NOTE : Payment charge is EUR 8…"
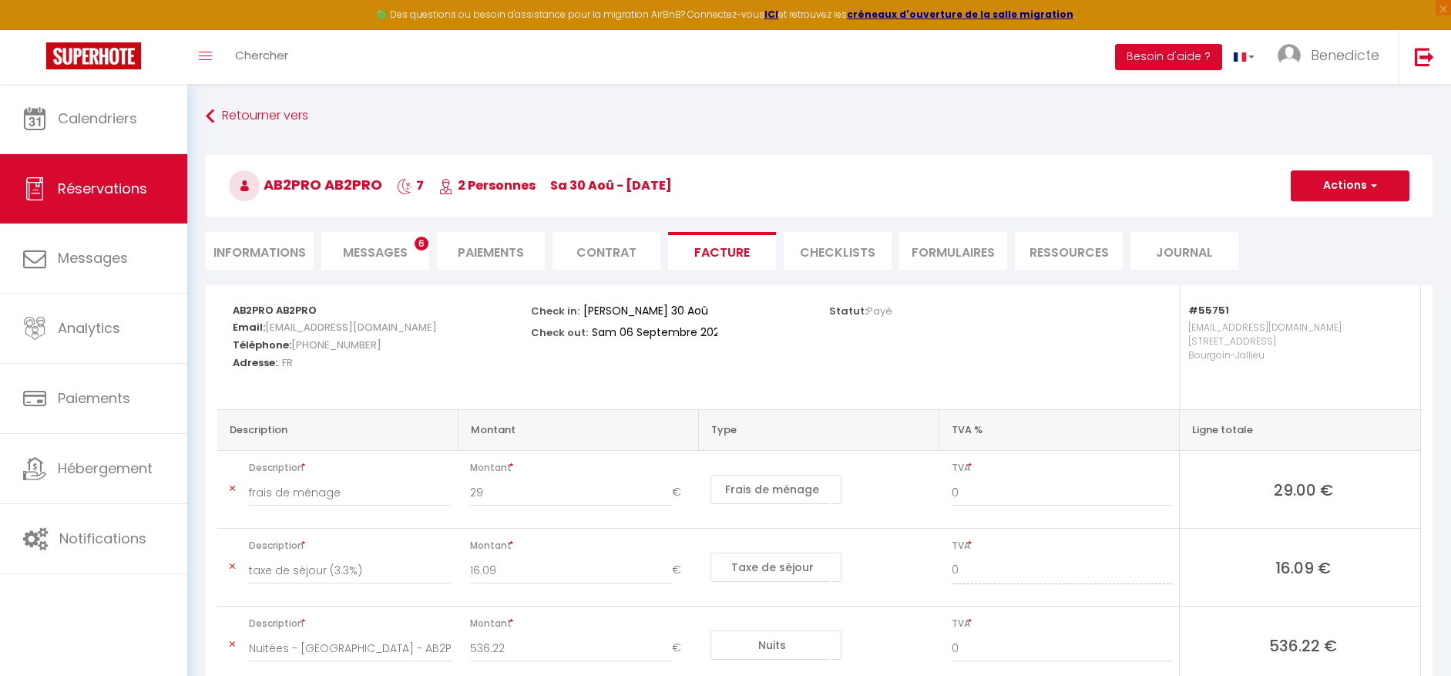
click at [856, 311] on p "Statut: Payé" at bounding box center [860, 309] width 63 height 18
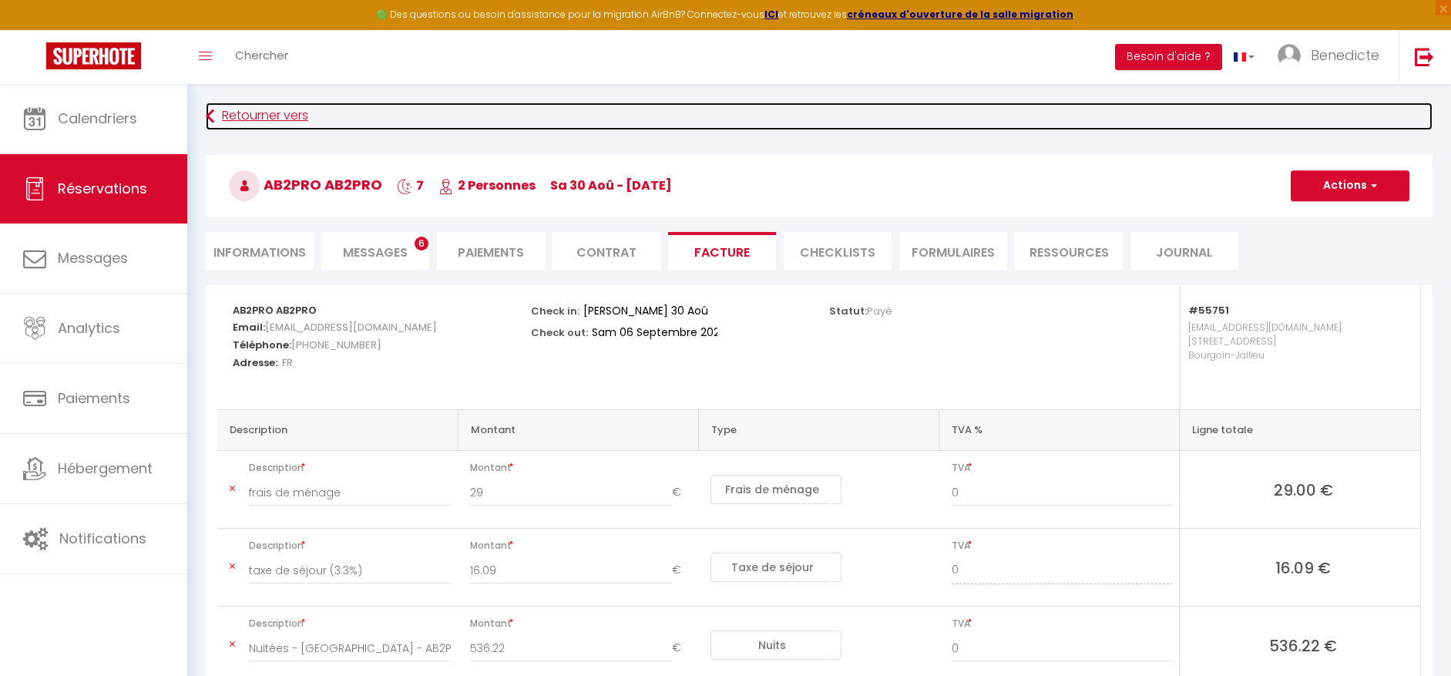
click at [213, 117] on icon at bounding box center [210, 116] width 8 height 28
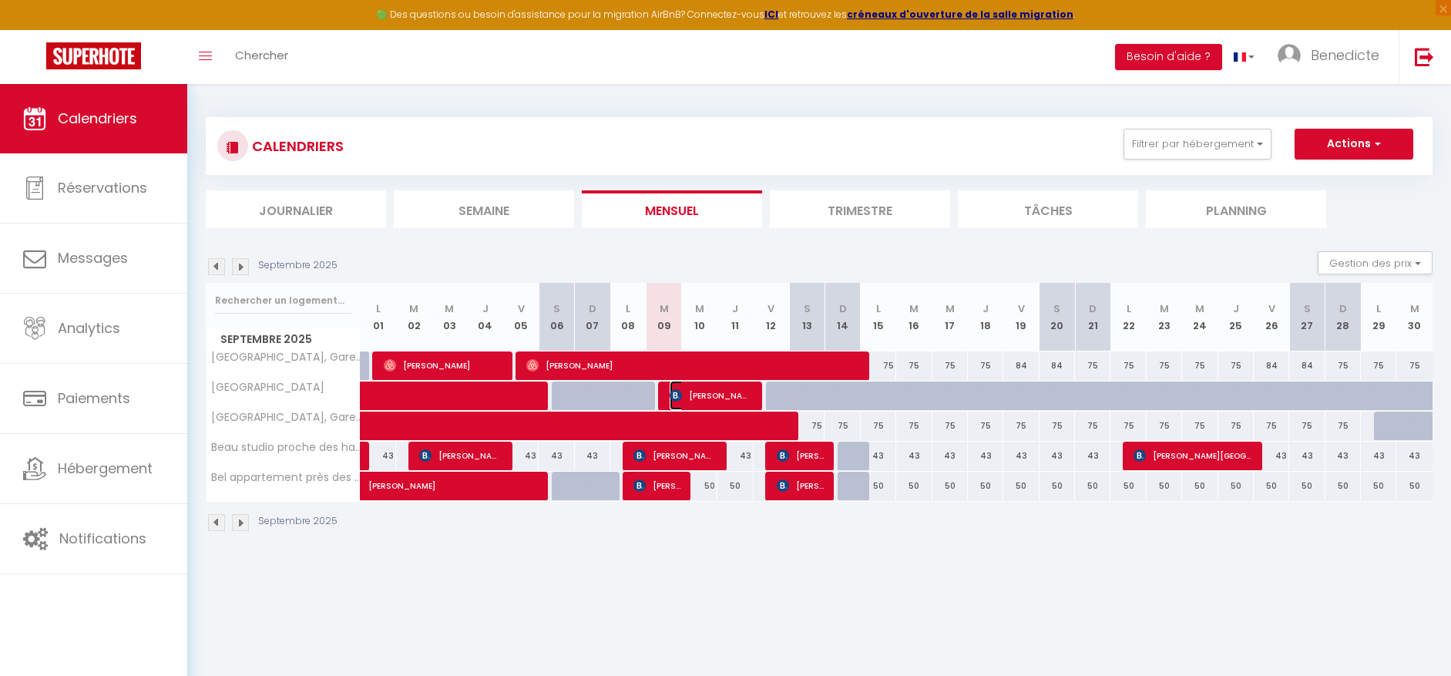
click at [698, 390] on span "[PERSON_NAME]" at bounding box center [711, 395] width 82 height 29
select select "OK"
select select "KO"
select select "0"
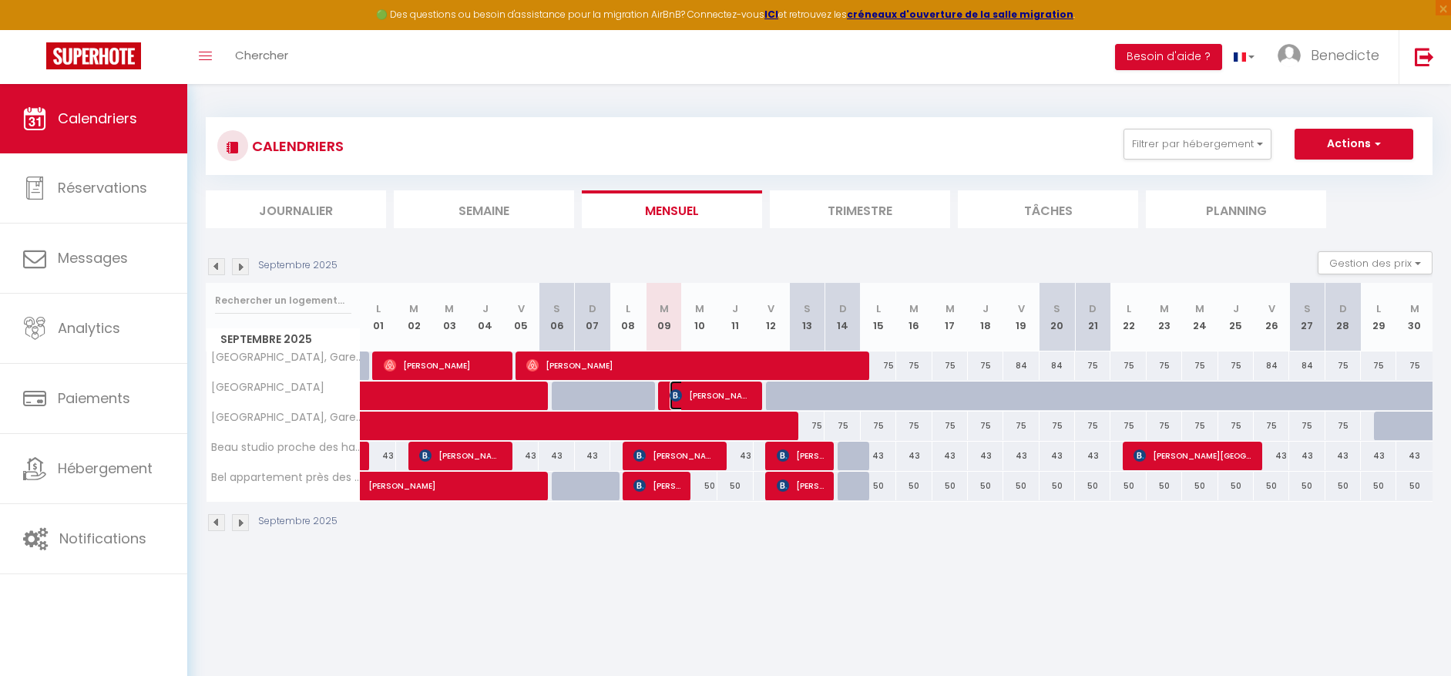
select select "1"
select select
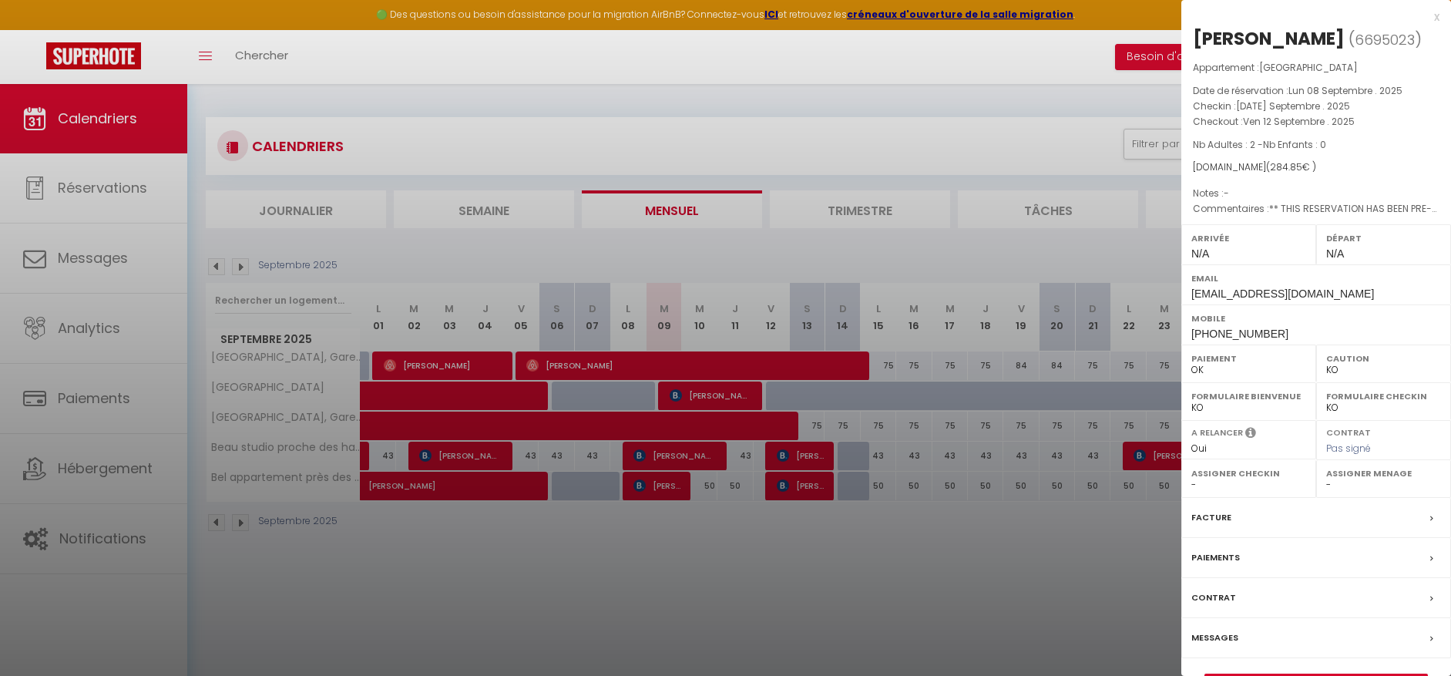
click at [1241, 520] on div "Facture" at bounding box center [1316, 518] width 270 height 40
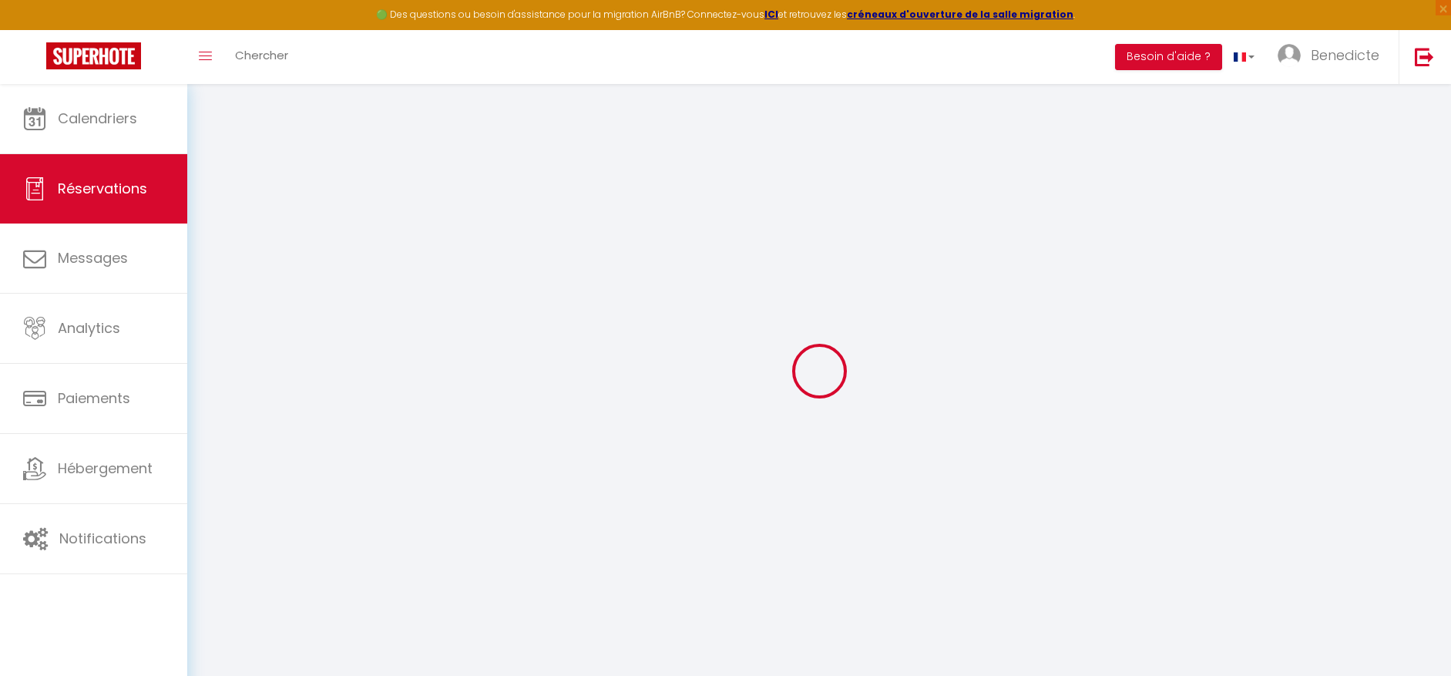
select select "cleaning"
select select "taxes"
select select
checkbox input "false"
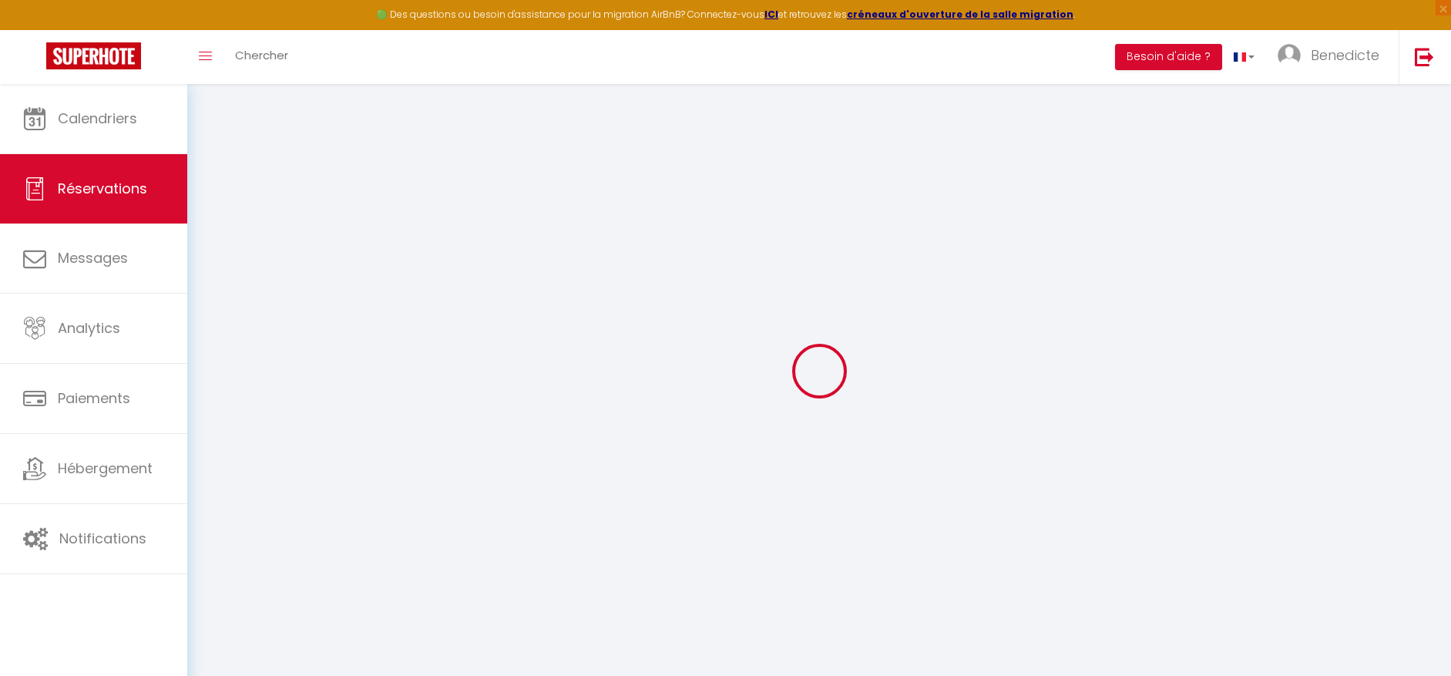
select select
checkbox input "false"
type textarea "** THIS RESERVATION HAS BEEN PRE-PAID ** BOOKING NOTE : Payment charge is EUR 3…"
